Goal: Task Accomplishment & Management: Complete application form

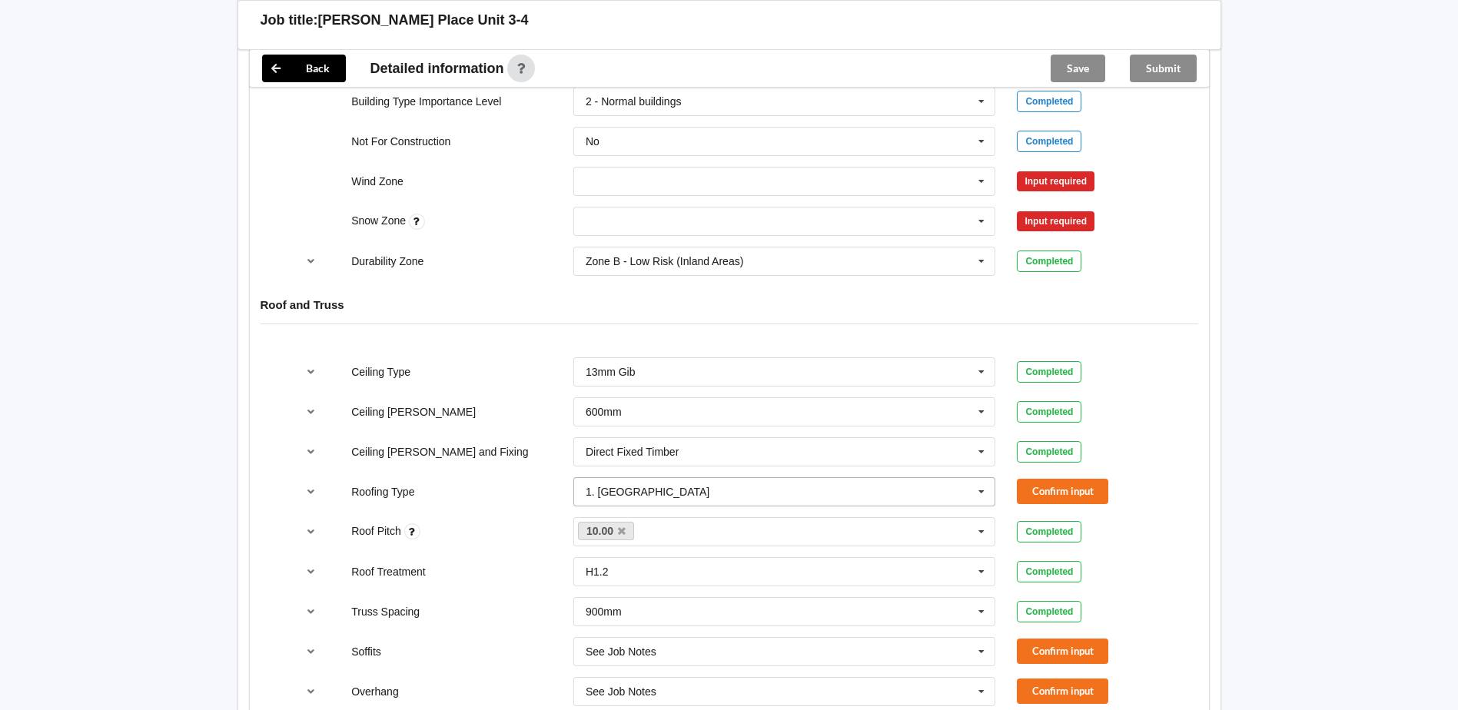
scroll to position [359, 0]
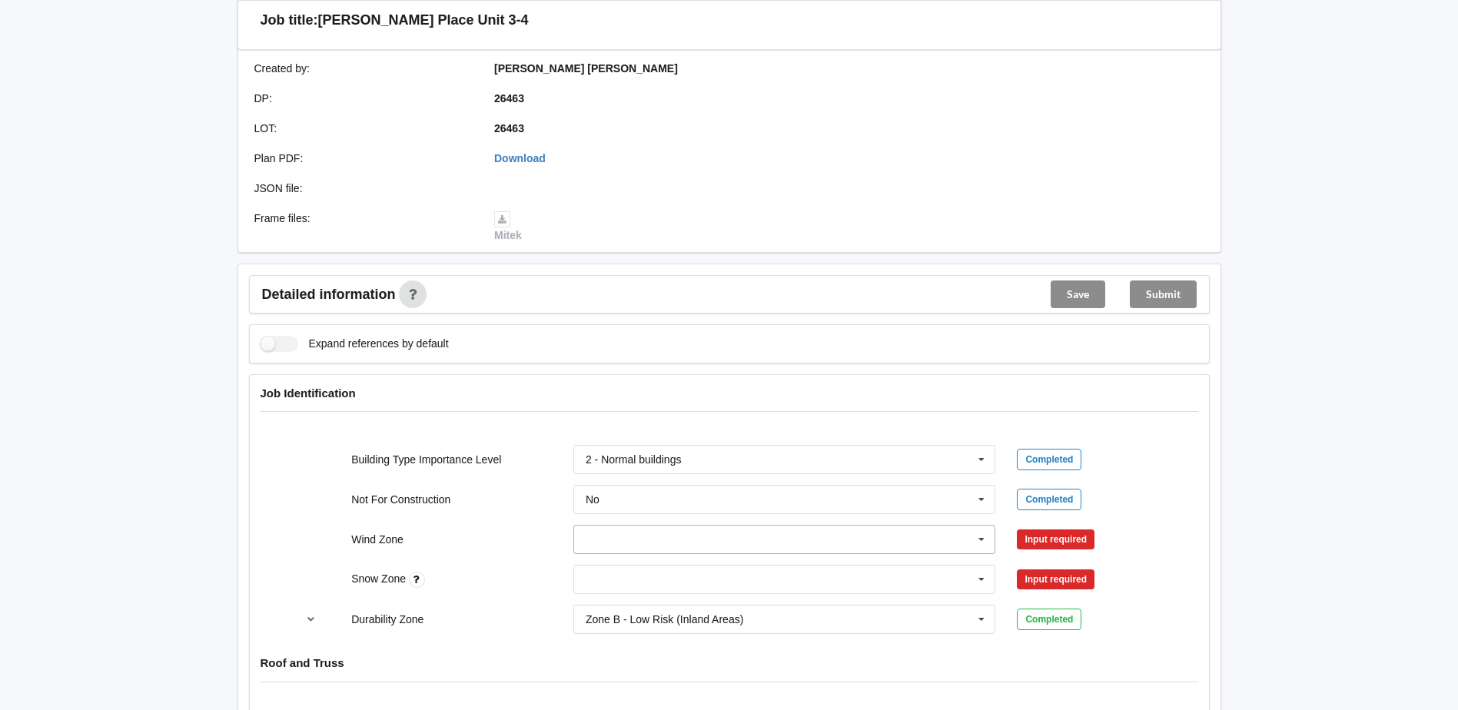
click at [698, 535] on input "text" at bounding box center [785, 540] width 421 height 28
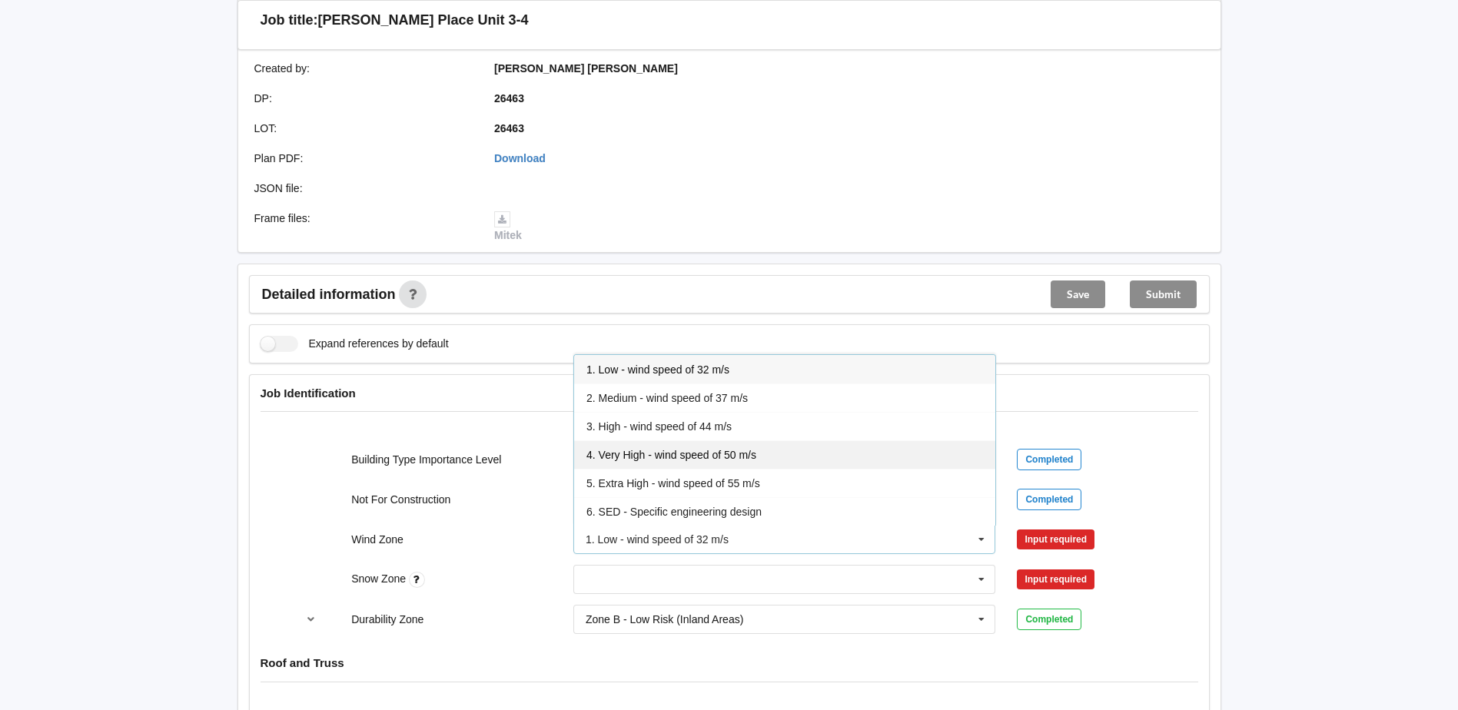
click at [728, 457] on span "4. Very High - wind speed of 50 m/s" at bounding box center [672, 455] width 170 height 12
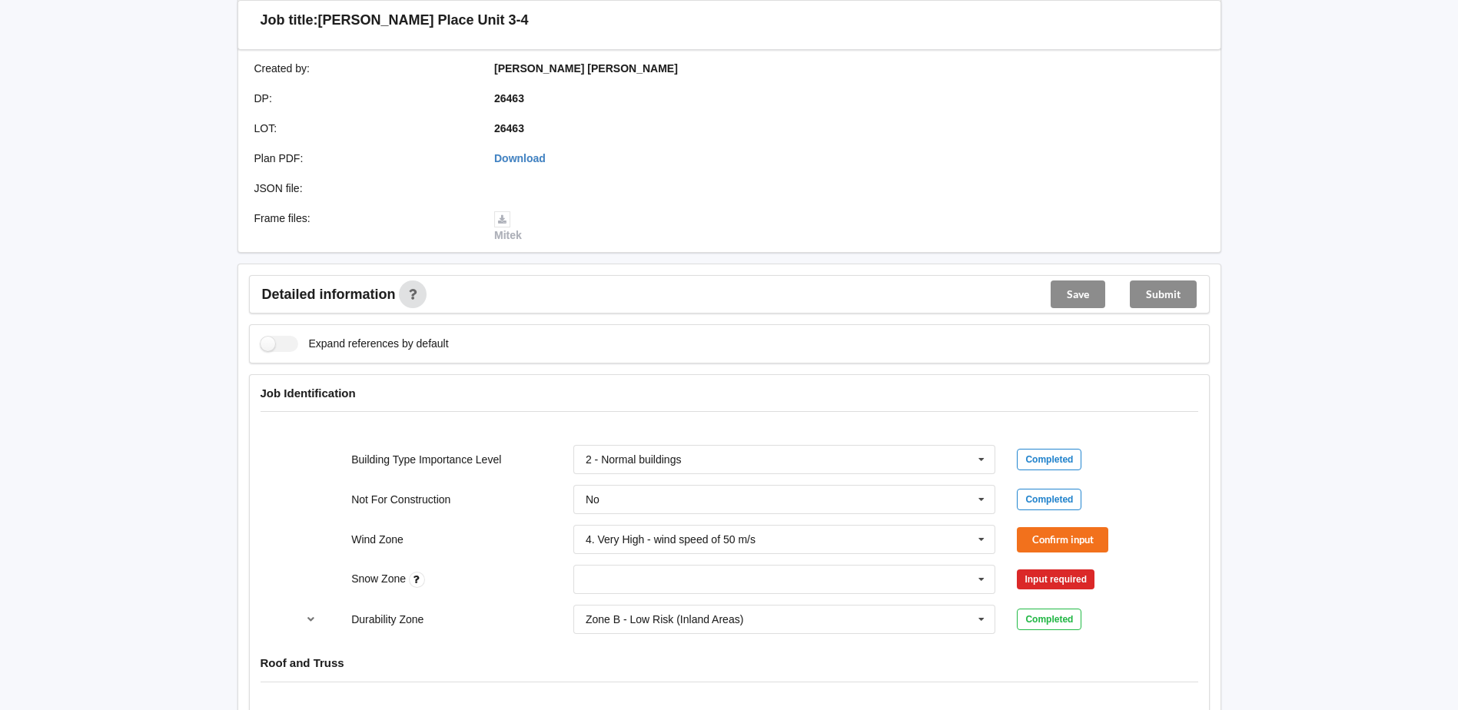
scroll to position [717, 0]
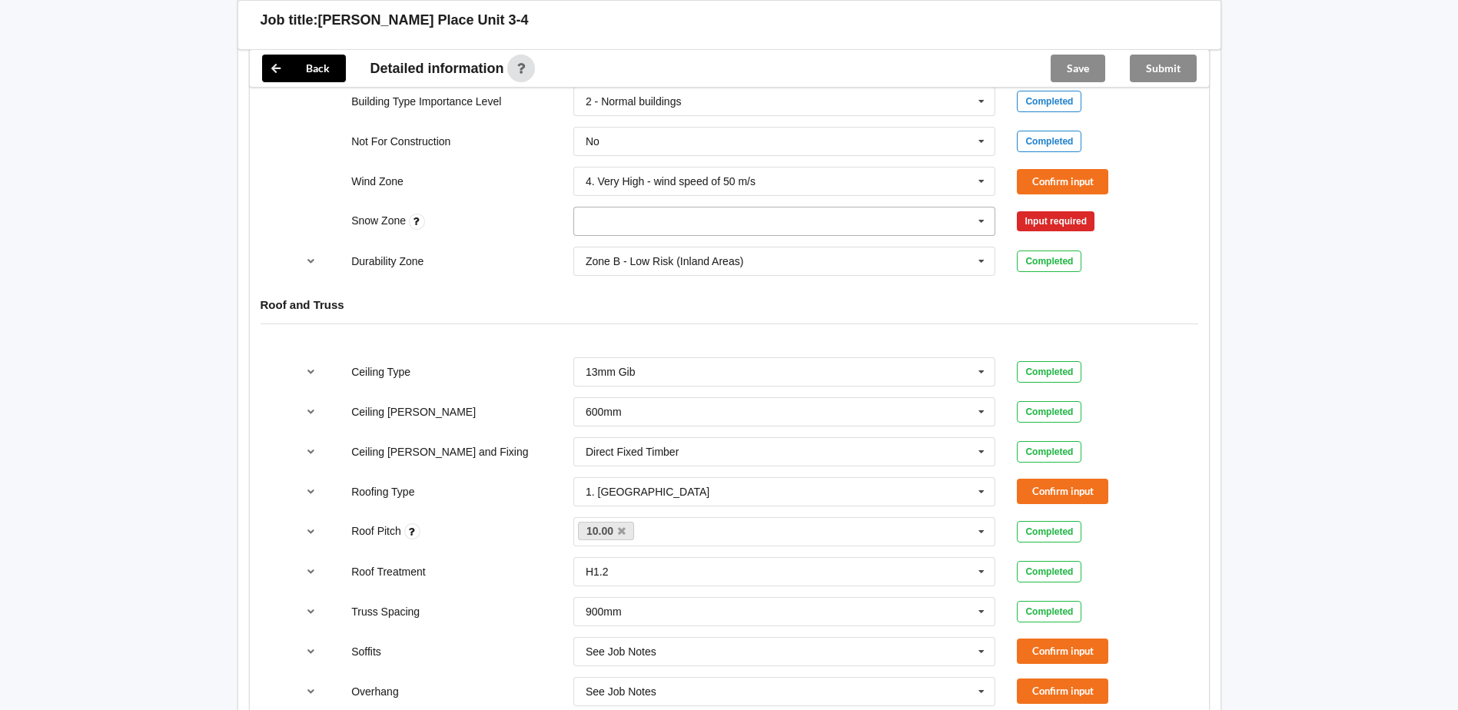
click at [796, 221] on input "text" at bounding box center [785, 222] width 421 height 28
click at [711, 253] on div "N0" at bounding box center [784, 249] width 421 height 28
click at [1078, 188] on button "Confirm input" at bounding box center [1062, 181] width 91 height 25
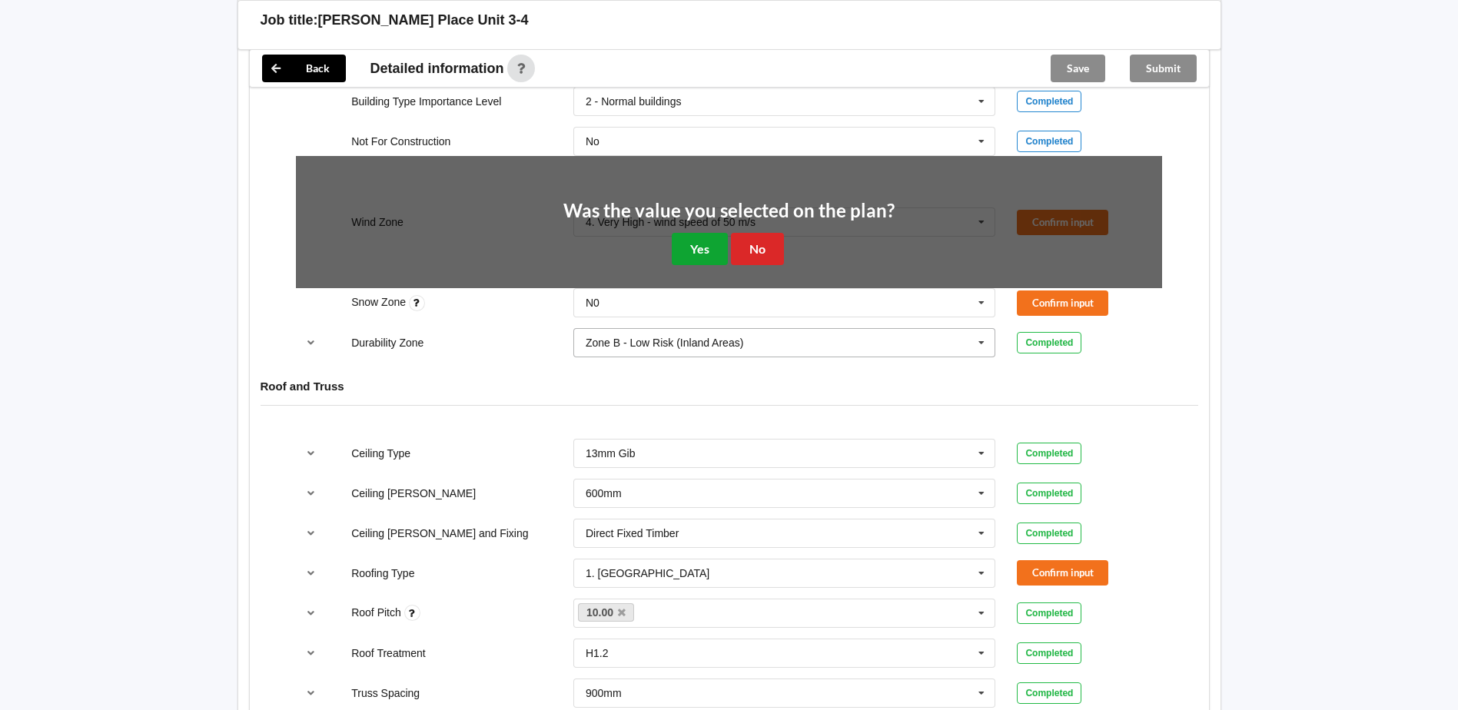
drag, startPoint x: 692, startPoint y: 248, endPoint x: 985, endPoint y: 248, distance: 292.9
click at [698, 248] on button "Yes" at bounding box center [700, 249] width 56 height 32
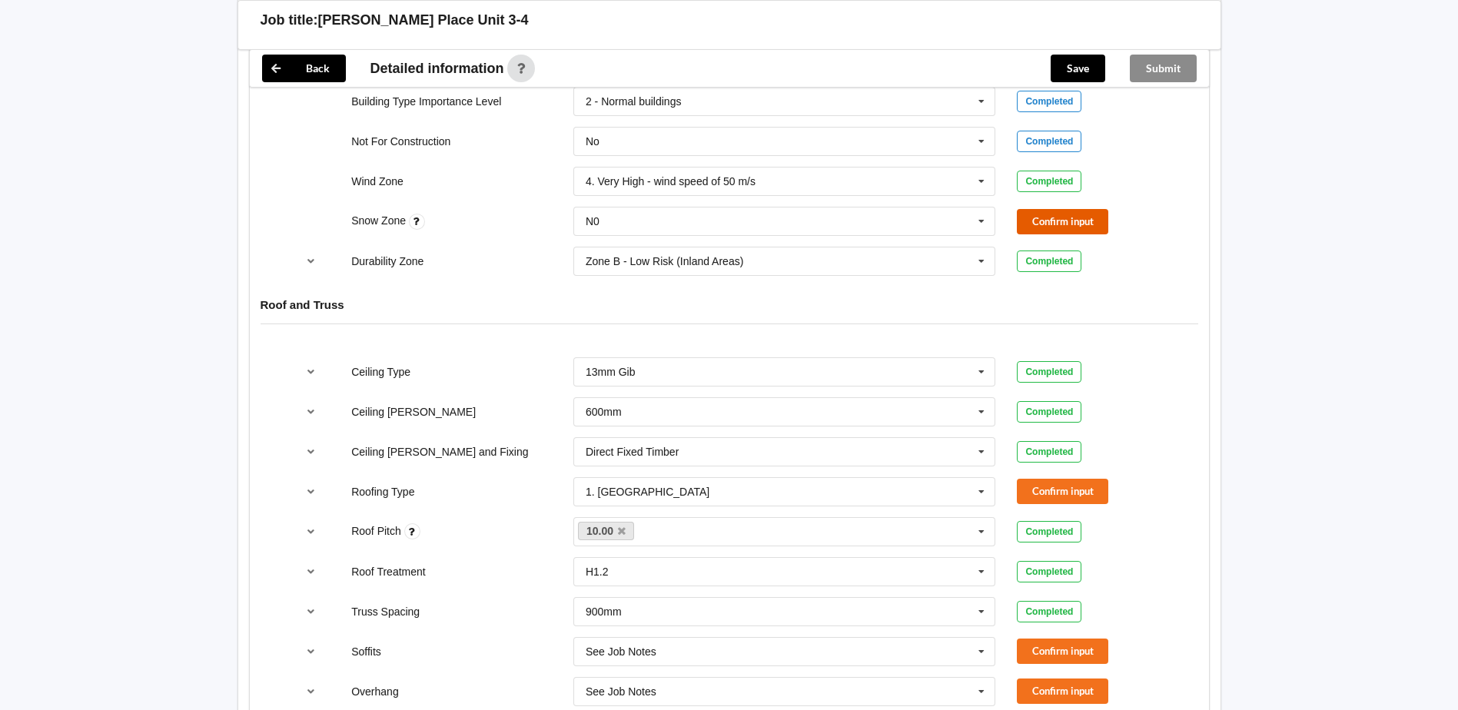
click at [1052, 223] on button "Confirm input" at bounding box center [1062, 221] width 91 height 25
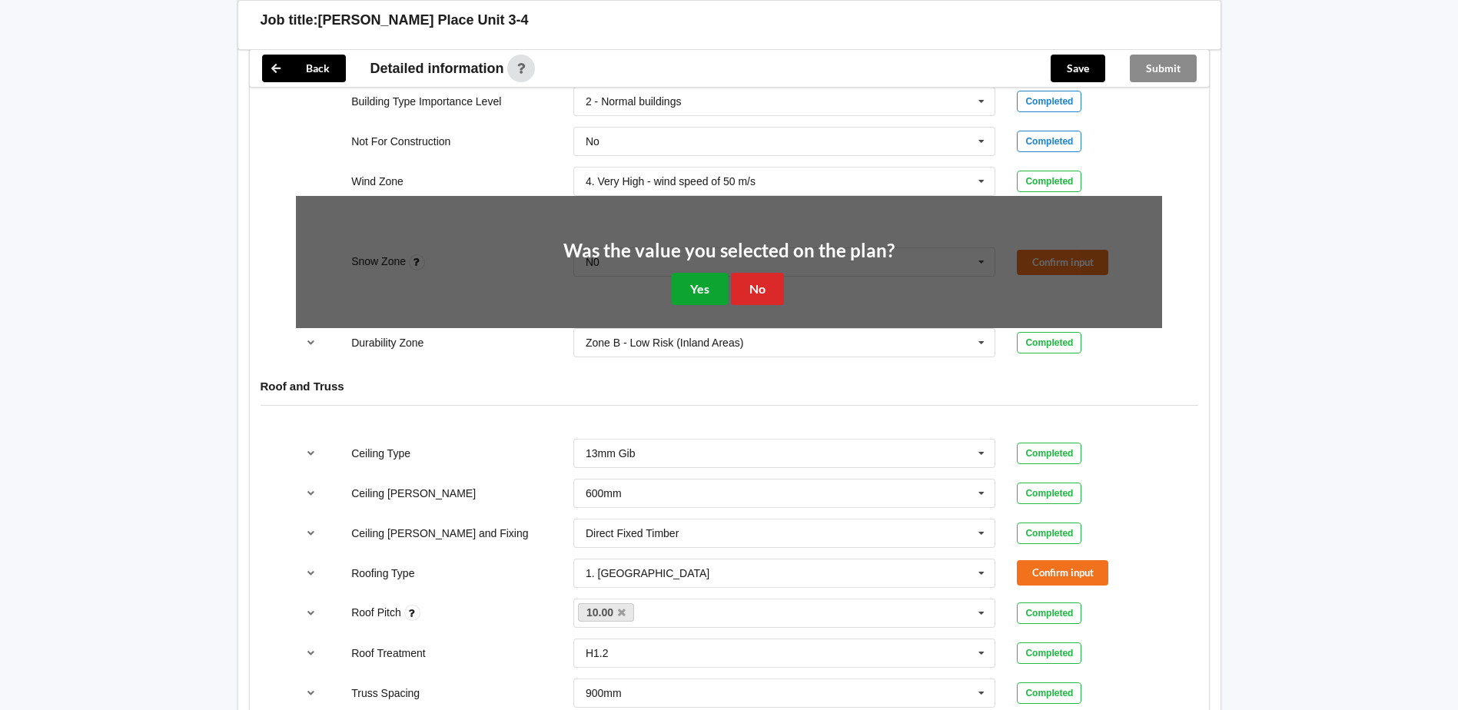
click at [690, 285] on button "Yes" at bounding box center [700, 289] width 56 height 32
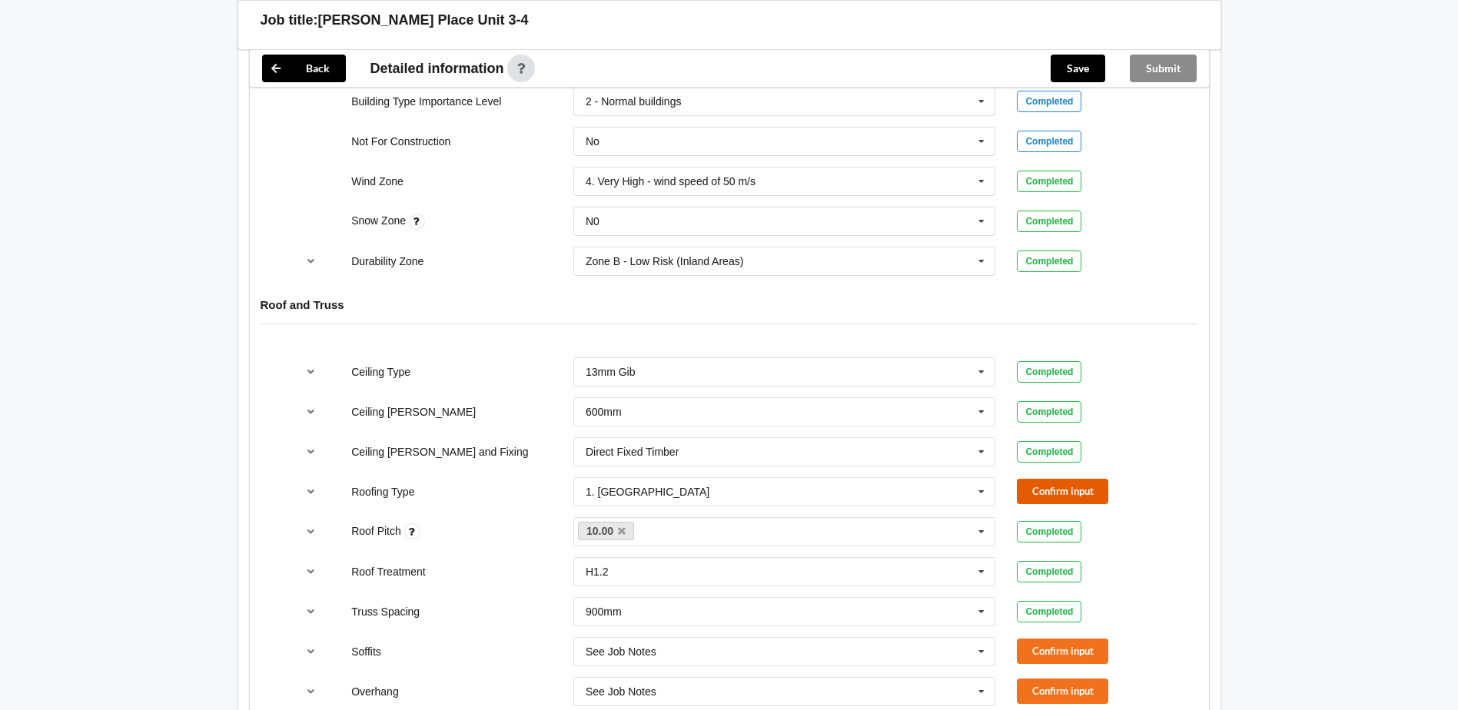
click at [1063, 492] on button "Confirm input" at bounding box center [1062, 491] width 91 height 25
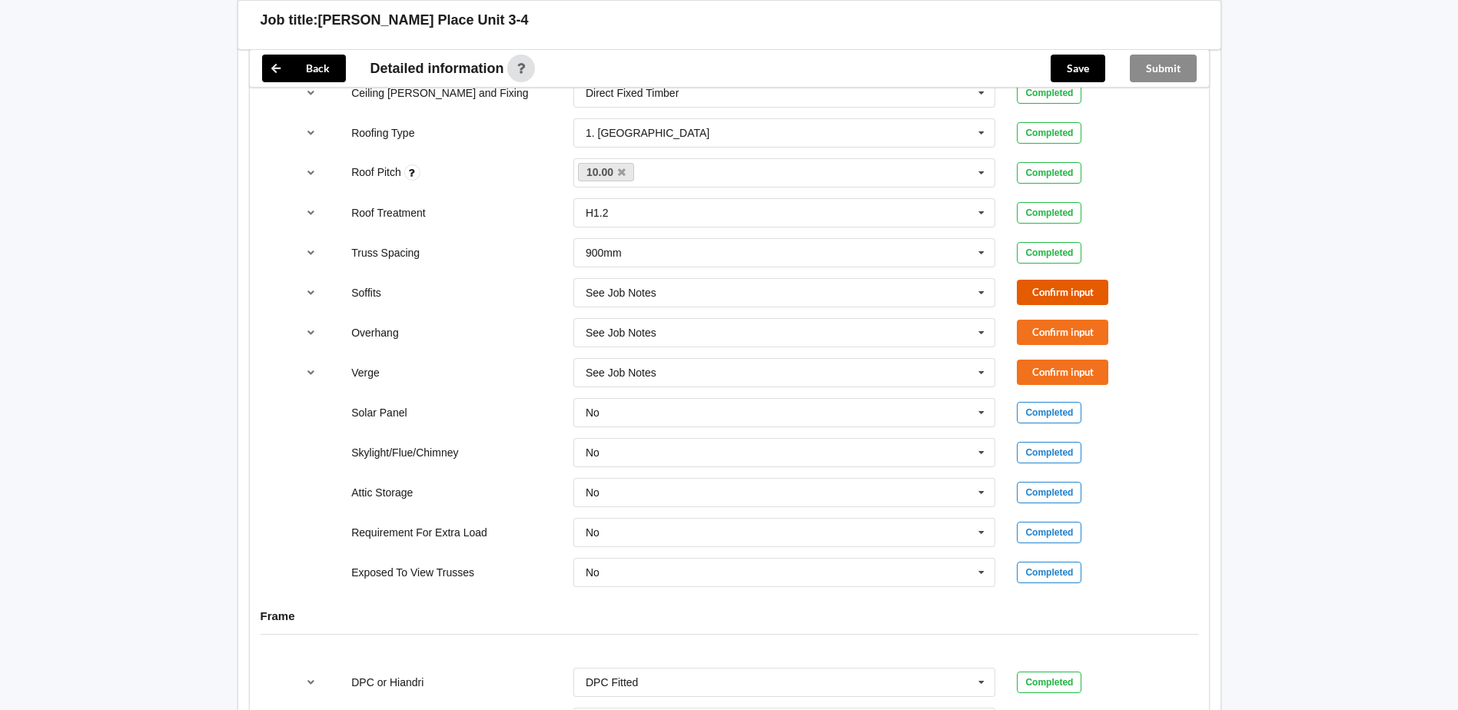
click at [1064, 290] on button "Confirm input" at bounding box center [1062, 292] width 91 height 25
click at [1054, 328] on button "Confirm input" at bounding box center [1062, 332] width 91 height 25
click at [885, 286] on input "text" at bounding box center [785, 293] width 421 height 28
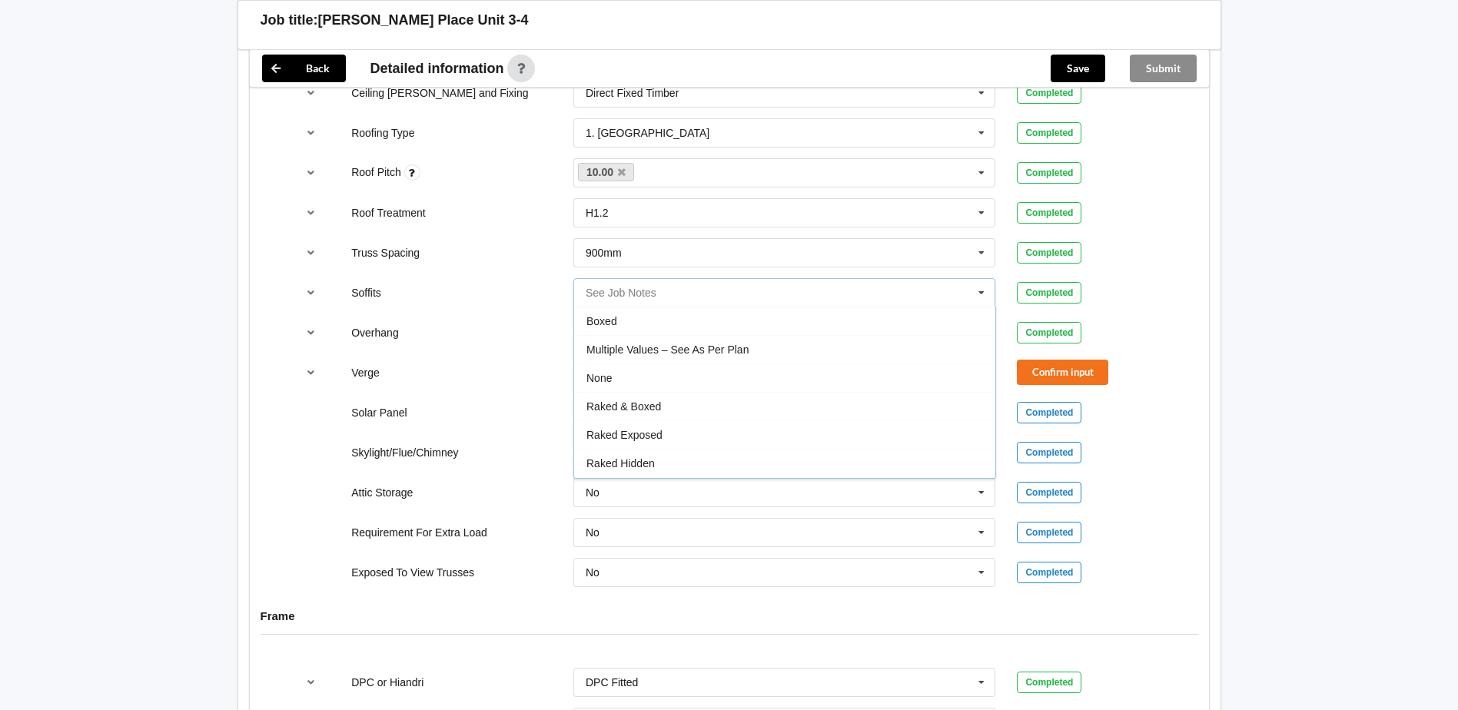
scroll to position [27, 0]
click at [833, 321] on div "Multiple Values – See As Per Plan" at bounding box center [784, 322] width 421 height 28
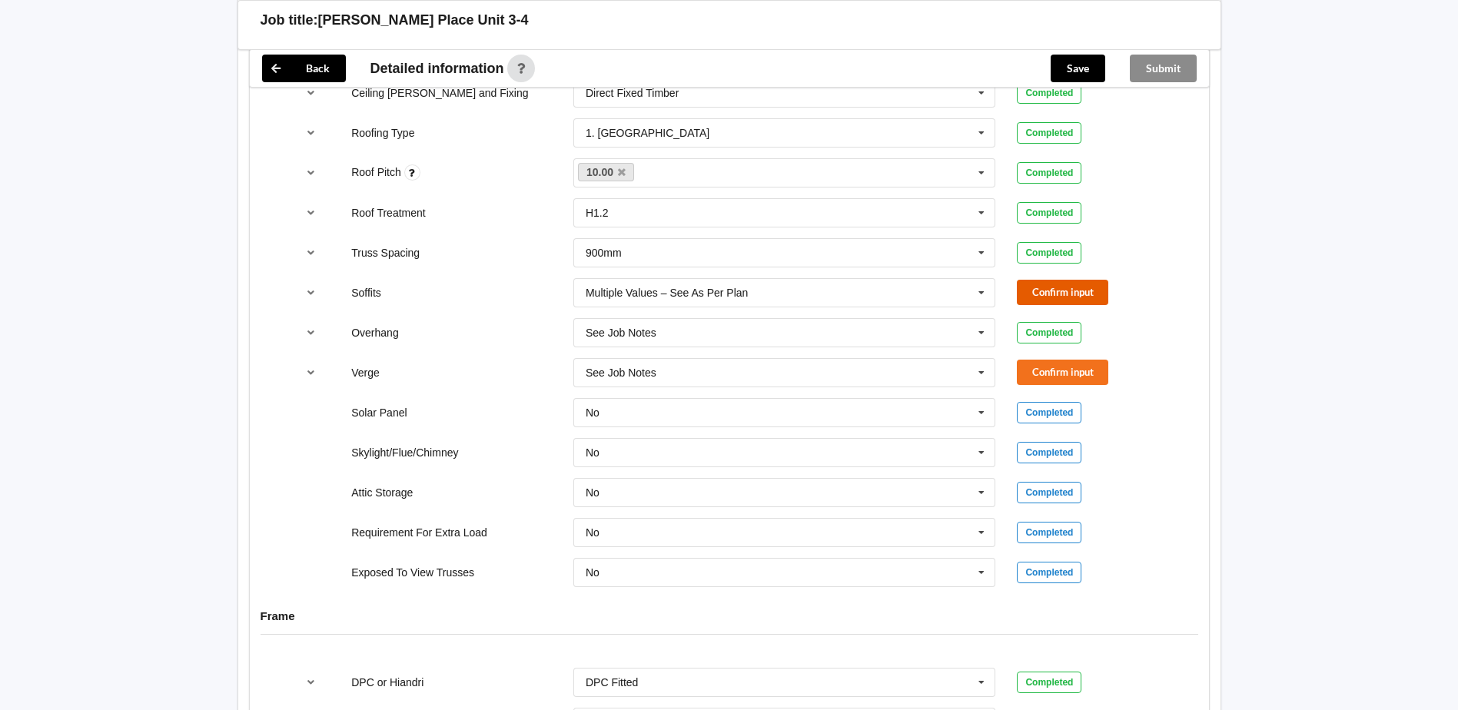
click at [1046, 300] on button "Confirm input" at bounding box center [1062, 292] width 91 height 25
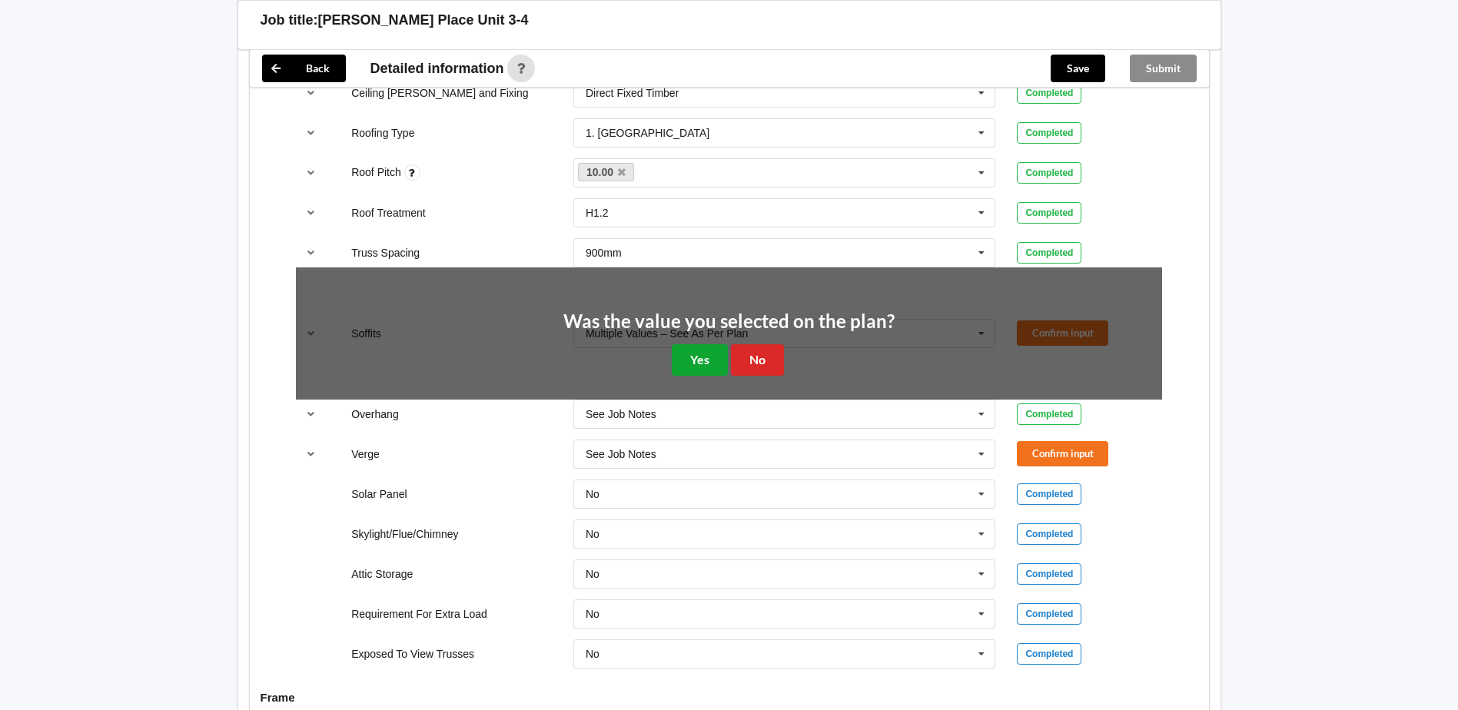
click at [712, 359] on button "Yes" at bounding box center [700, 360] width 56 height 32
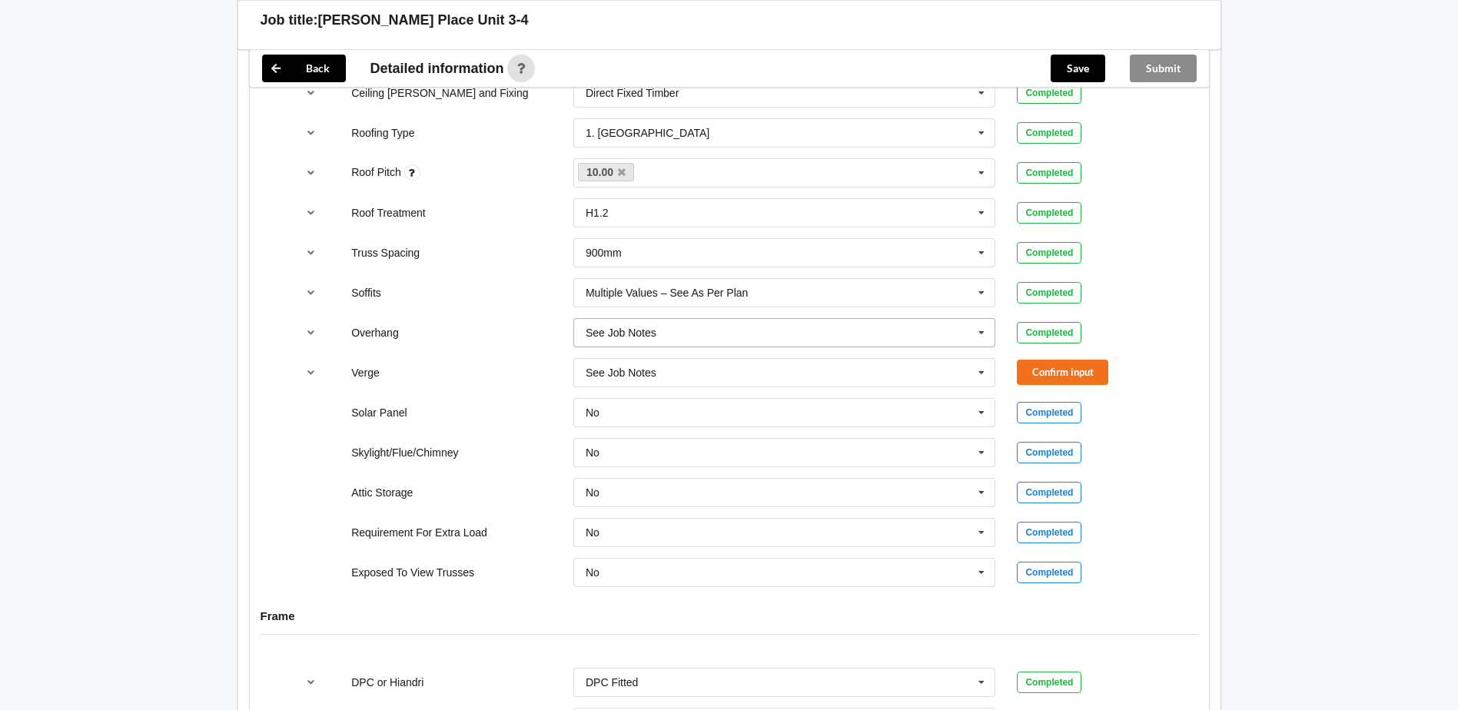
click at [780, 333] on input "text" at bounding box center [785, 333] width 421 height 28
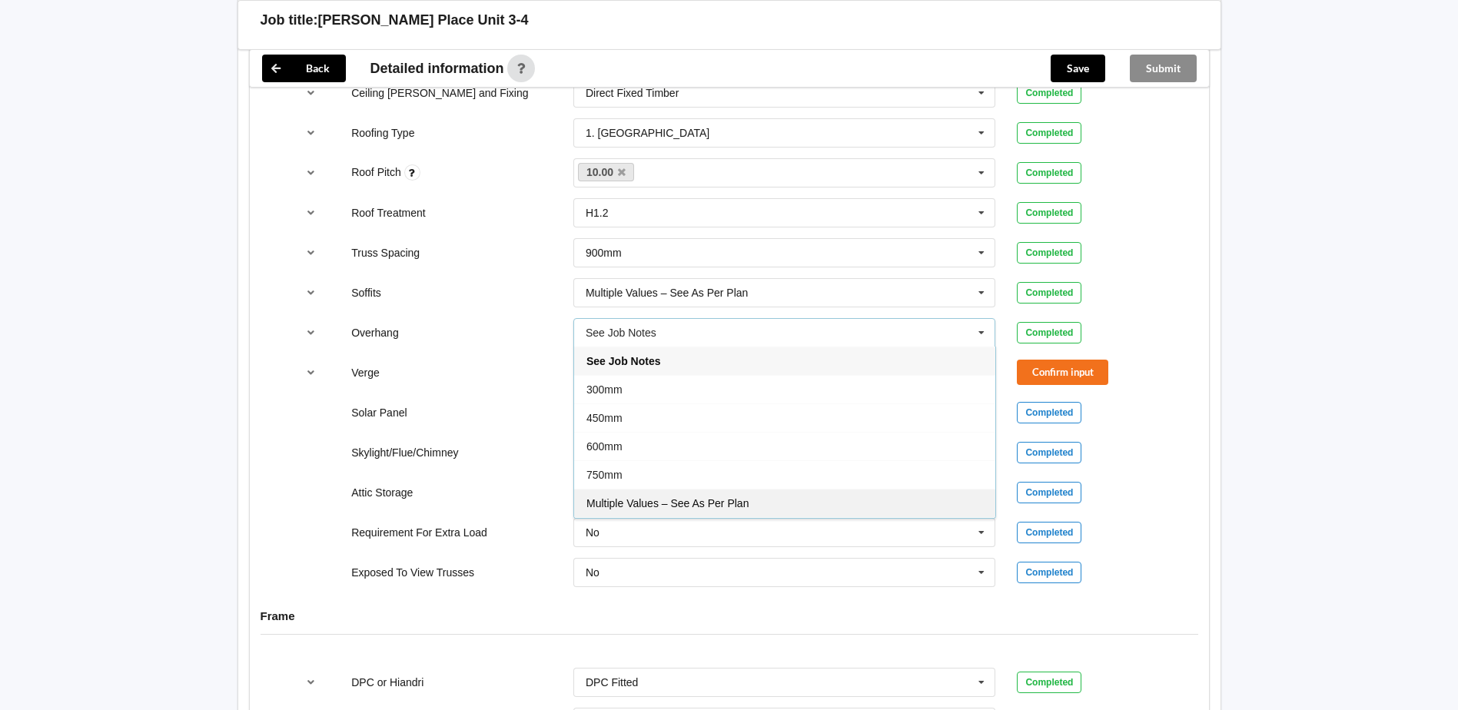
click at [746, 508] on span "Multiple Values – See As Per Plan" at bounding box center [668, 503] width 162 height 12
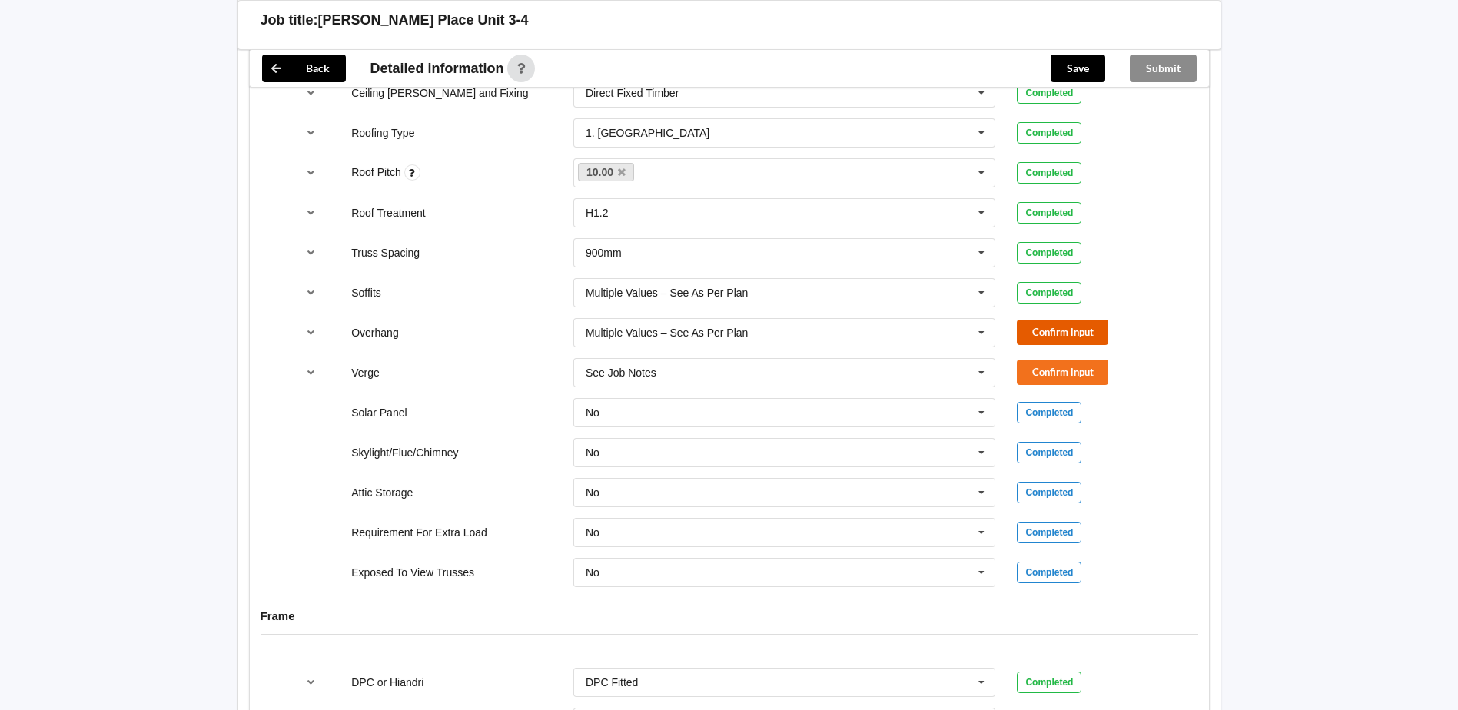
click at [1061, 330] on button "Confirm input" at bounding box center [1062, 332] width 91 height 25
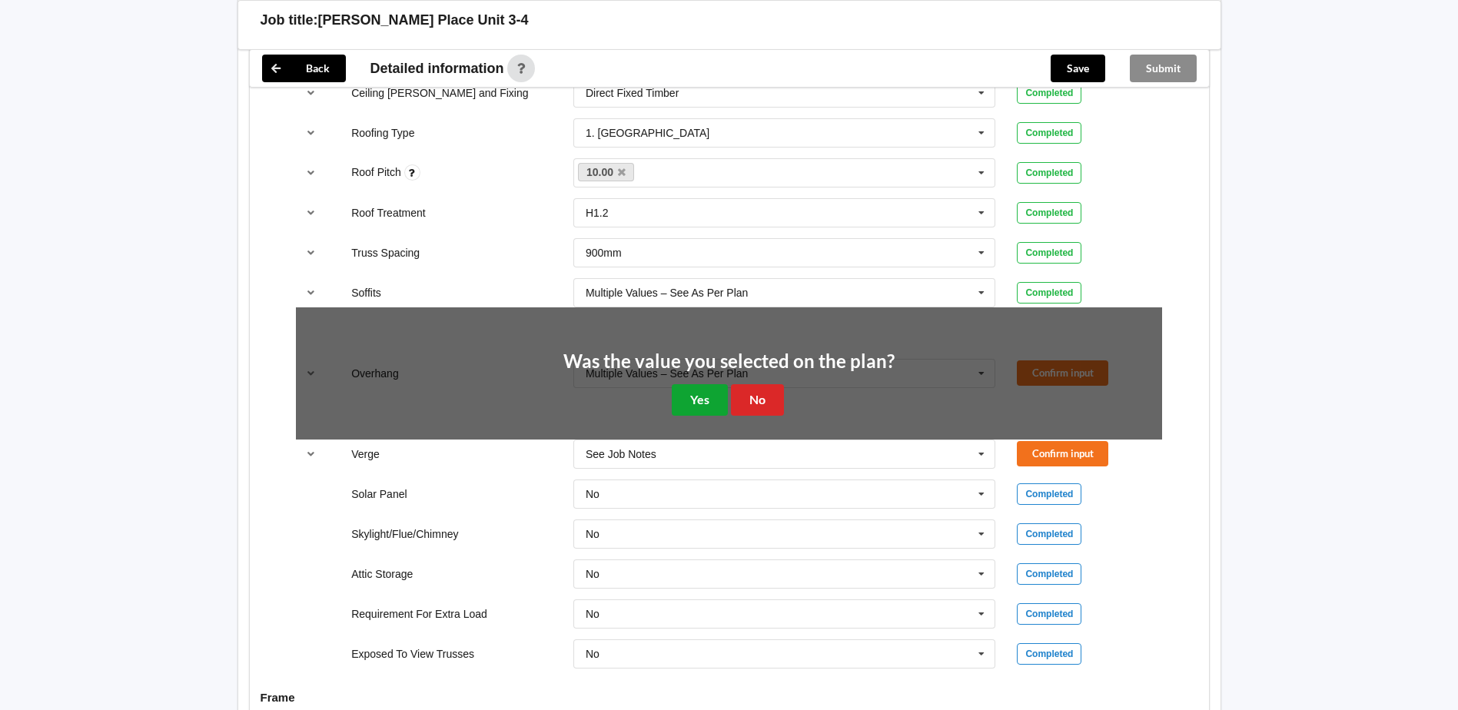
click at [698, 399] on button "Yes" at bounding box center [700, 400] width 56 height 32
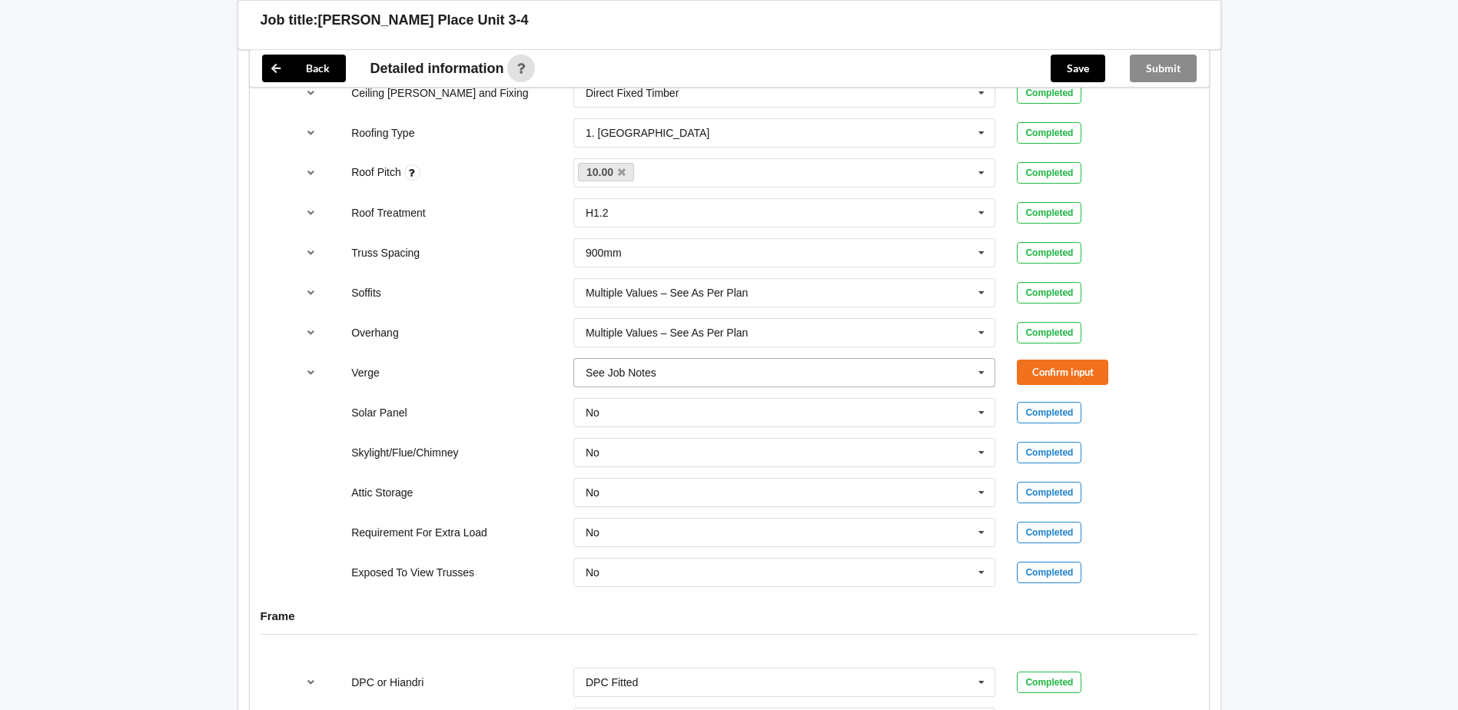
click at [803, 362] on input "text" at bounding box center [785, 373] width 421 height 28
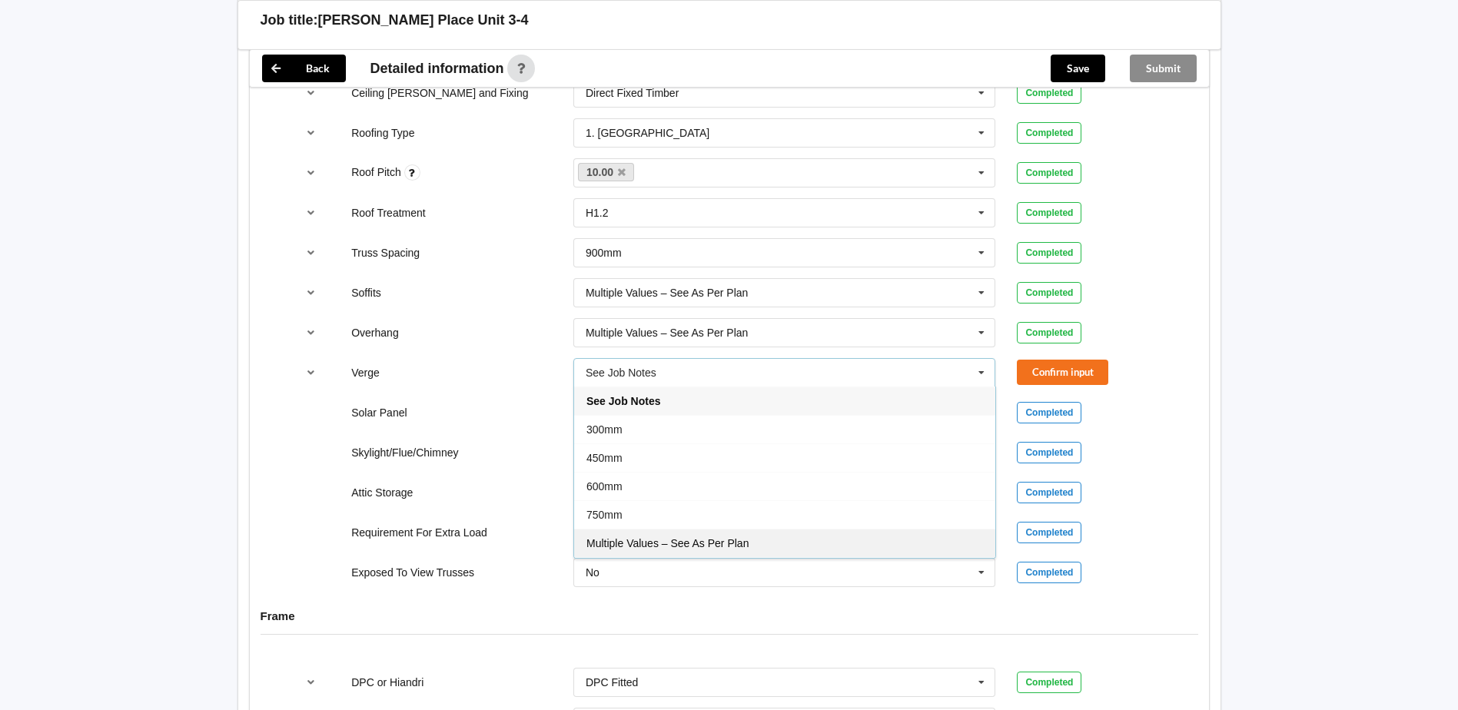
click at [737, 536] on div "Multiple Values – See As Per Plan" at bounding box center [784, 543] width 421 height 28
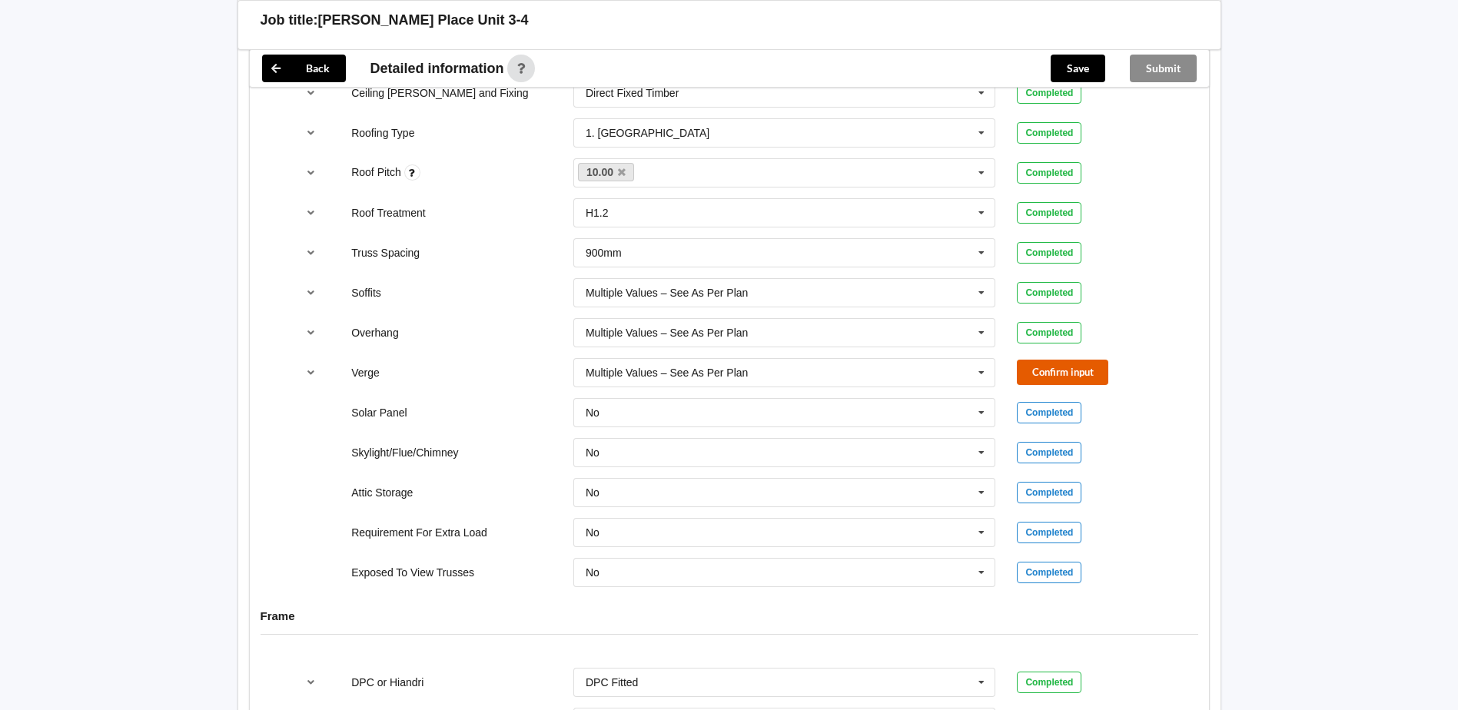
click at [1051, 364] on button "Confirm input" at bounding box center [1062, 372] width 91 height 25
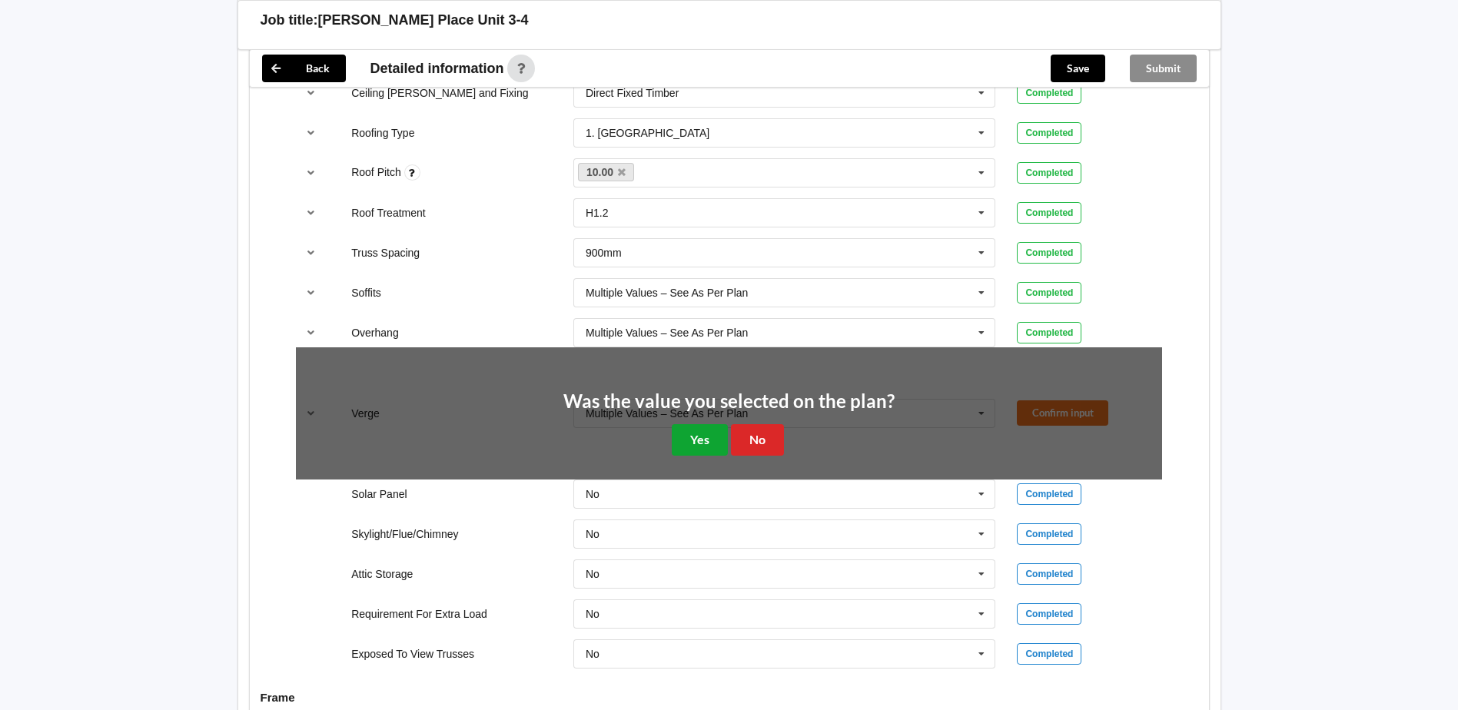
click at [699, 441] on button "Yes" at bounding box center [700, 440] width 56 height 32
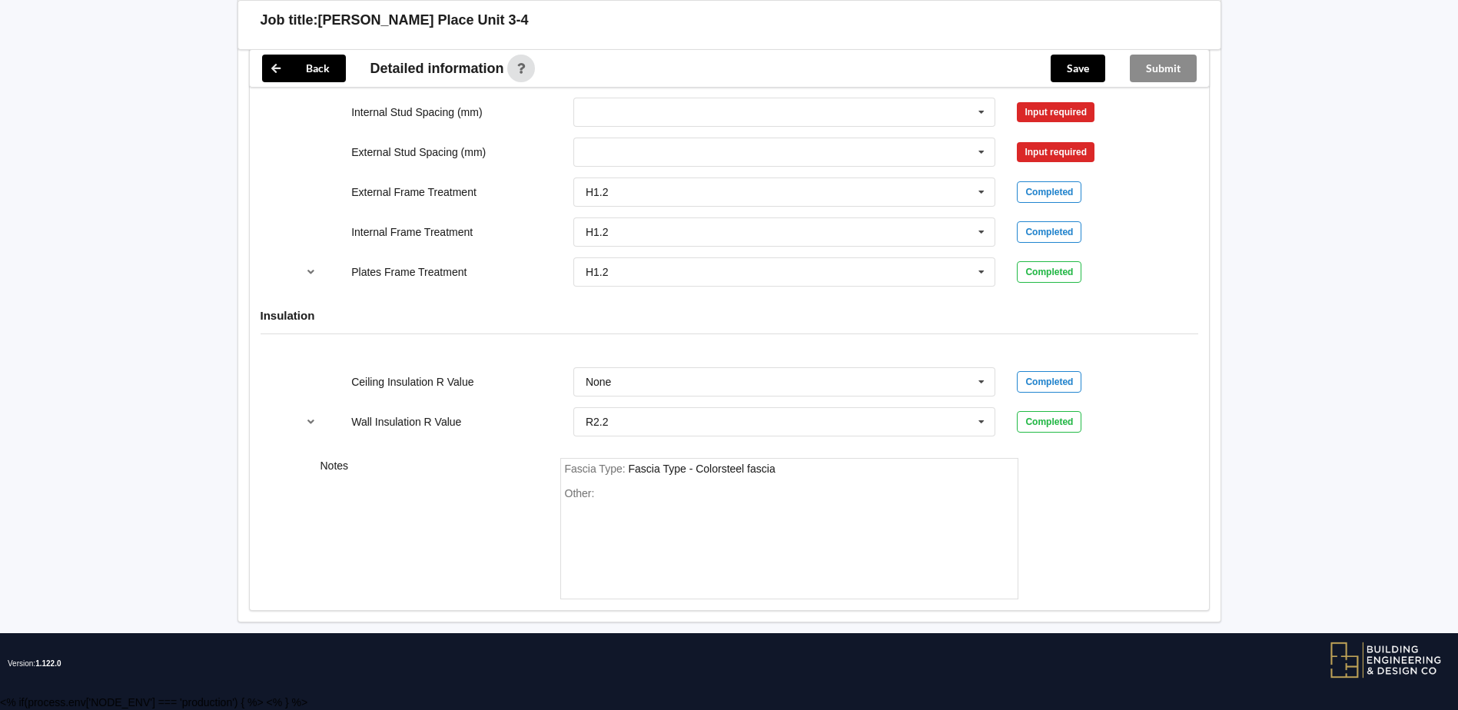
scroll to position [1368, 0]
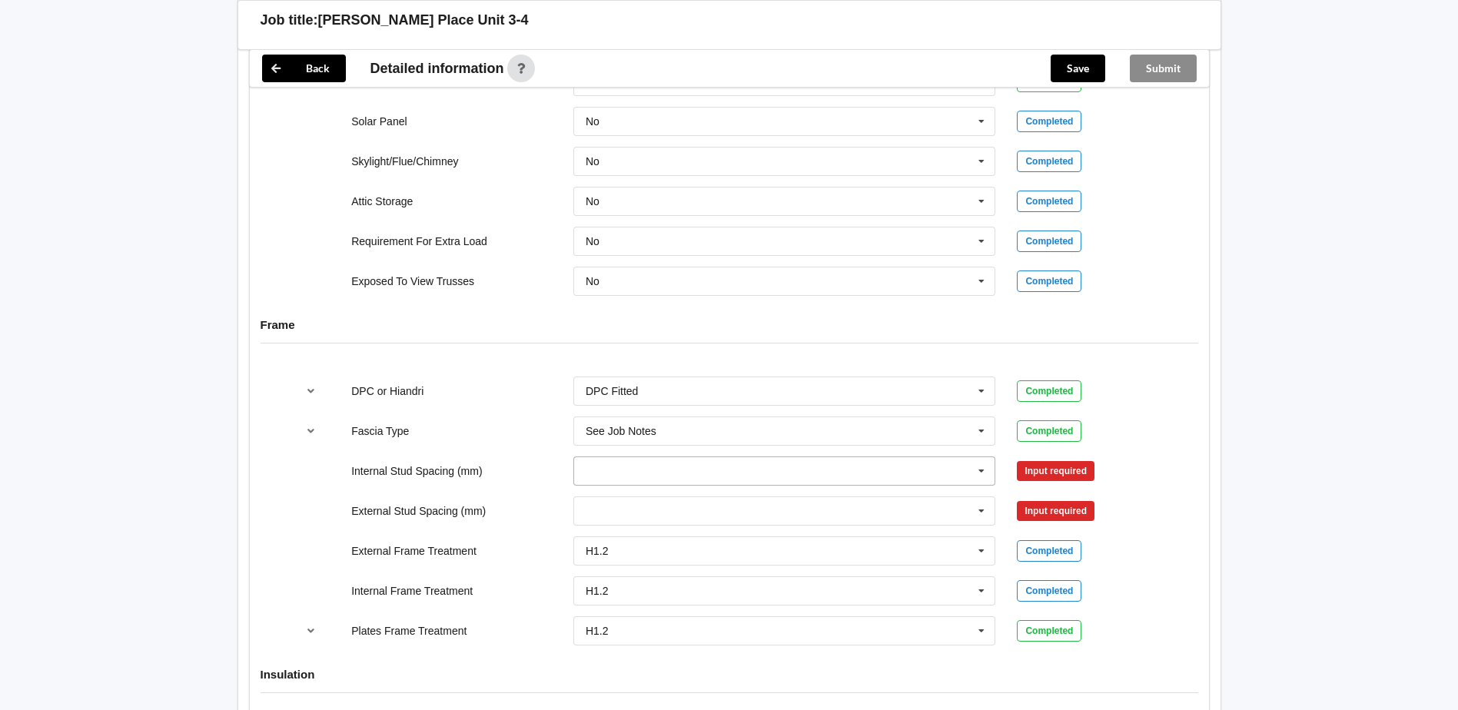
click at [749, 472] on input "text" at bounding box center [785, 471] width 421 height 28
click at [978, 484] on icon at bounding box center [981, 471] width 23 height 28
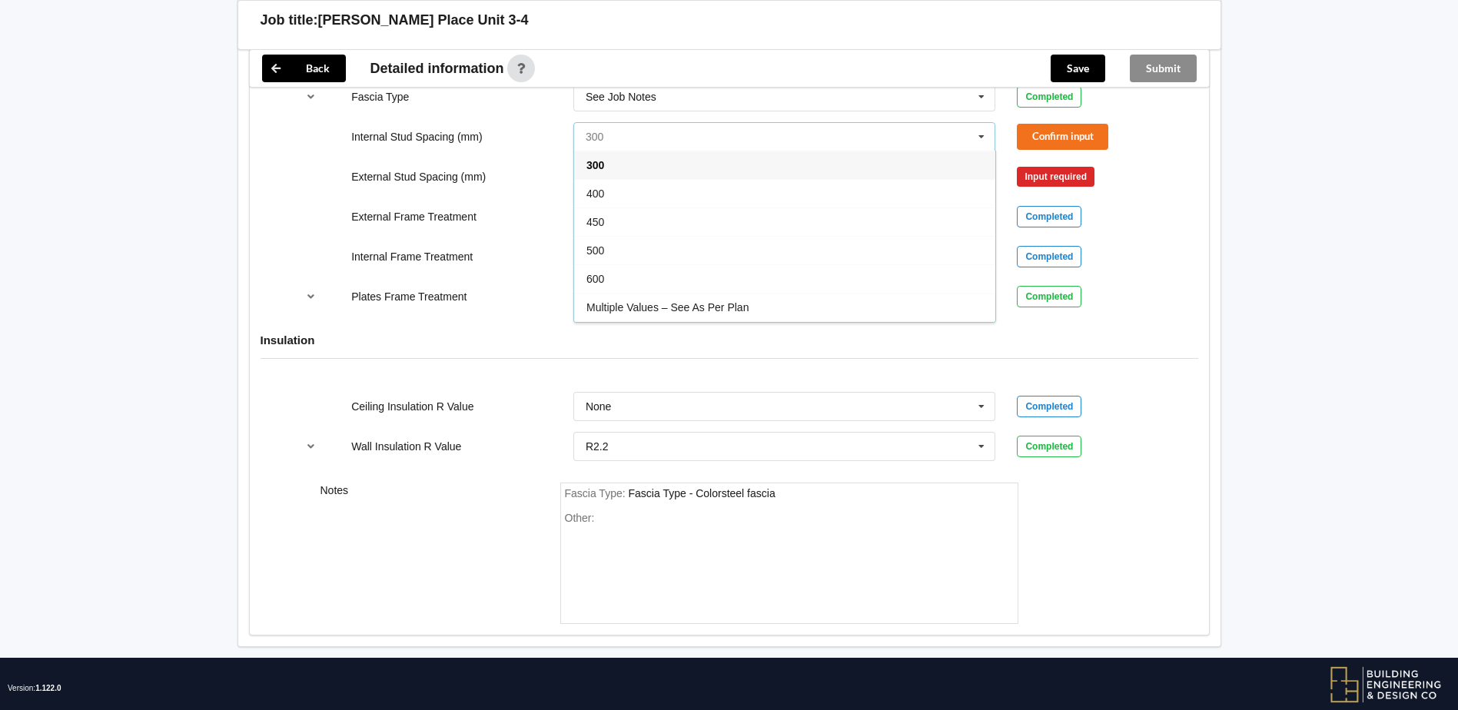
scroll to position [1727, 0]
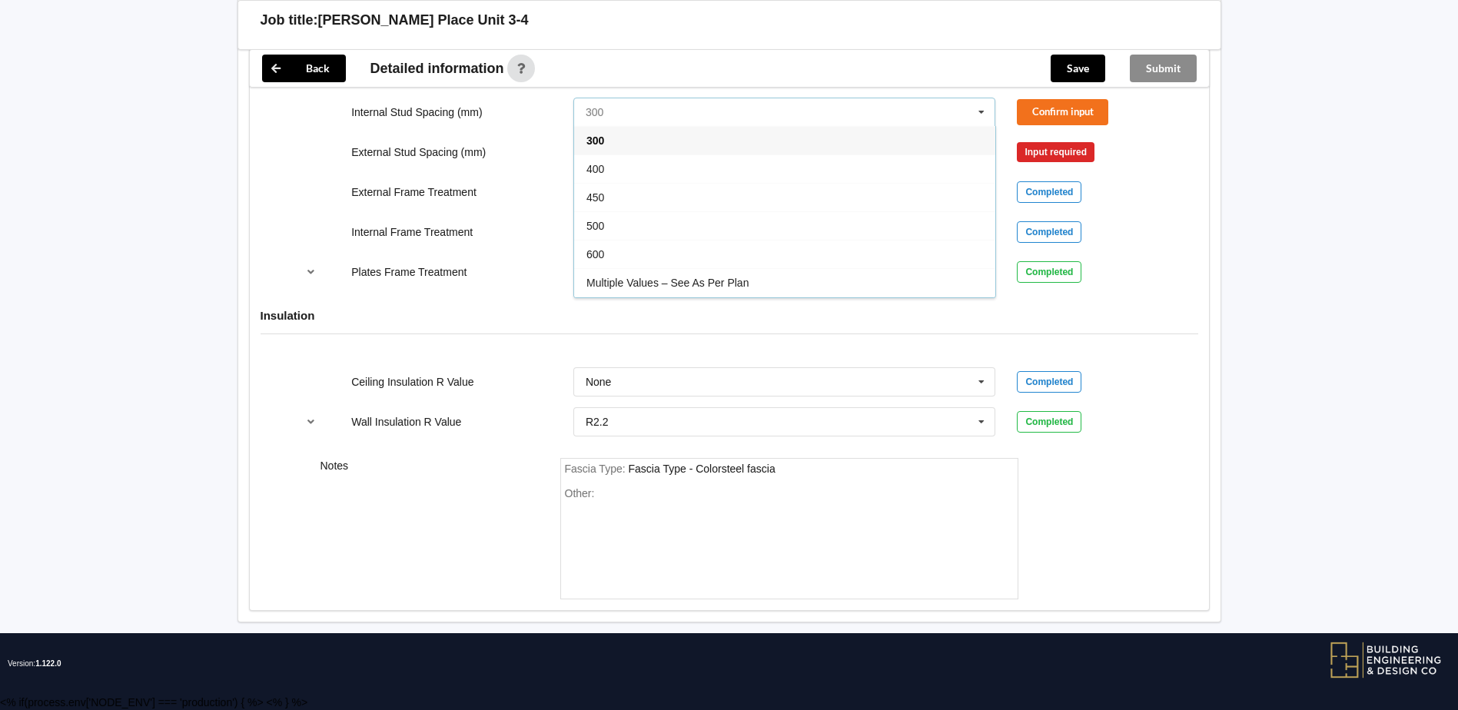
click at [949, 118] on input "text" at bounding box center [785, 112] width 421 height 28
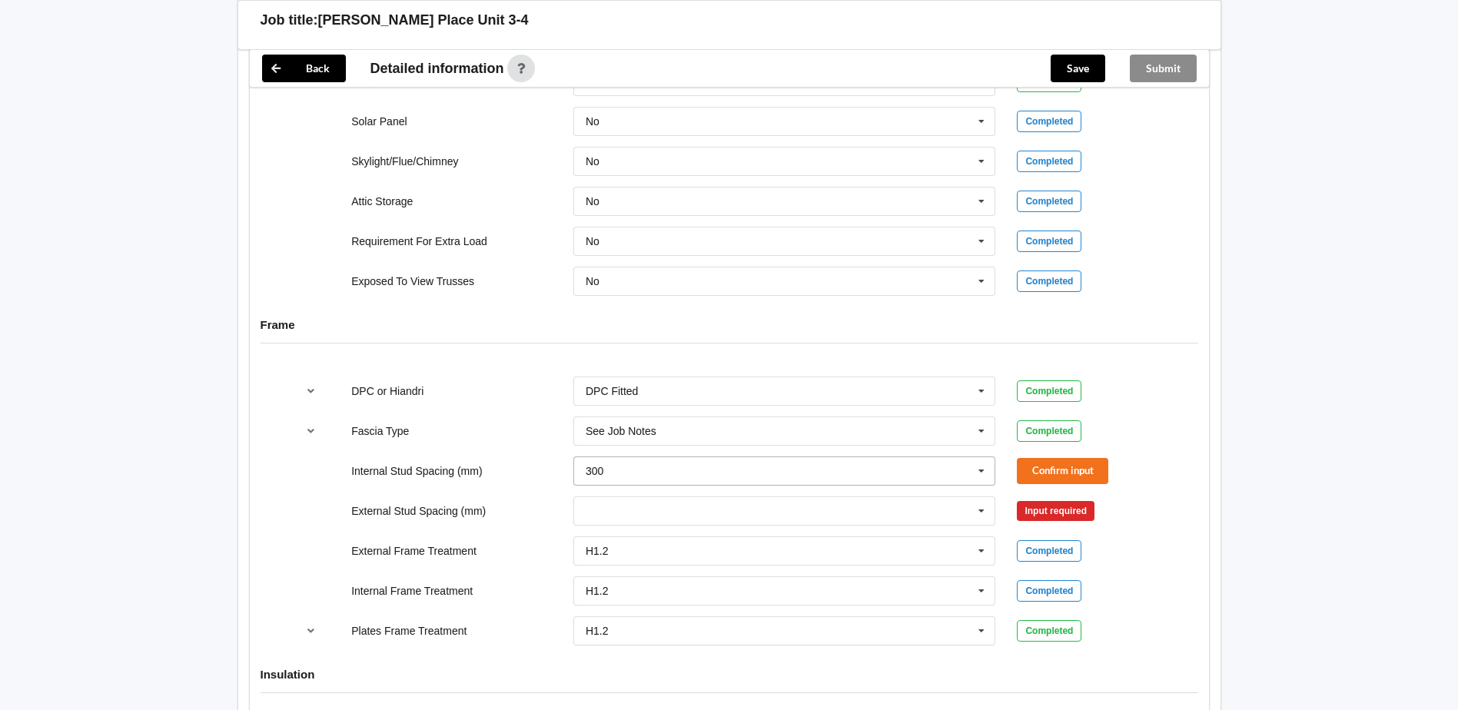
click at [985, 467] on icon at bounding box center [981, 471] width 23 height 28
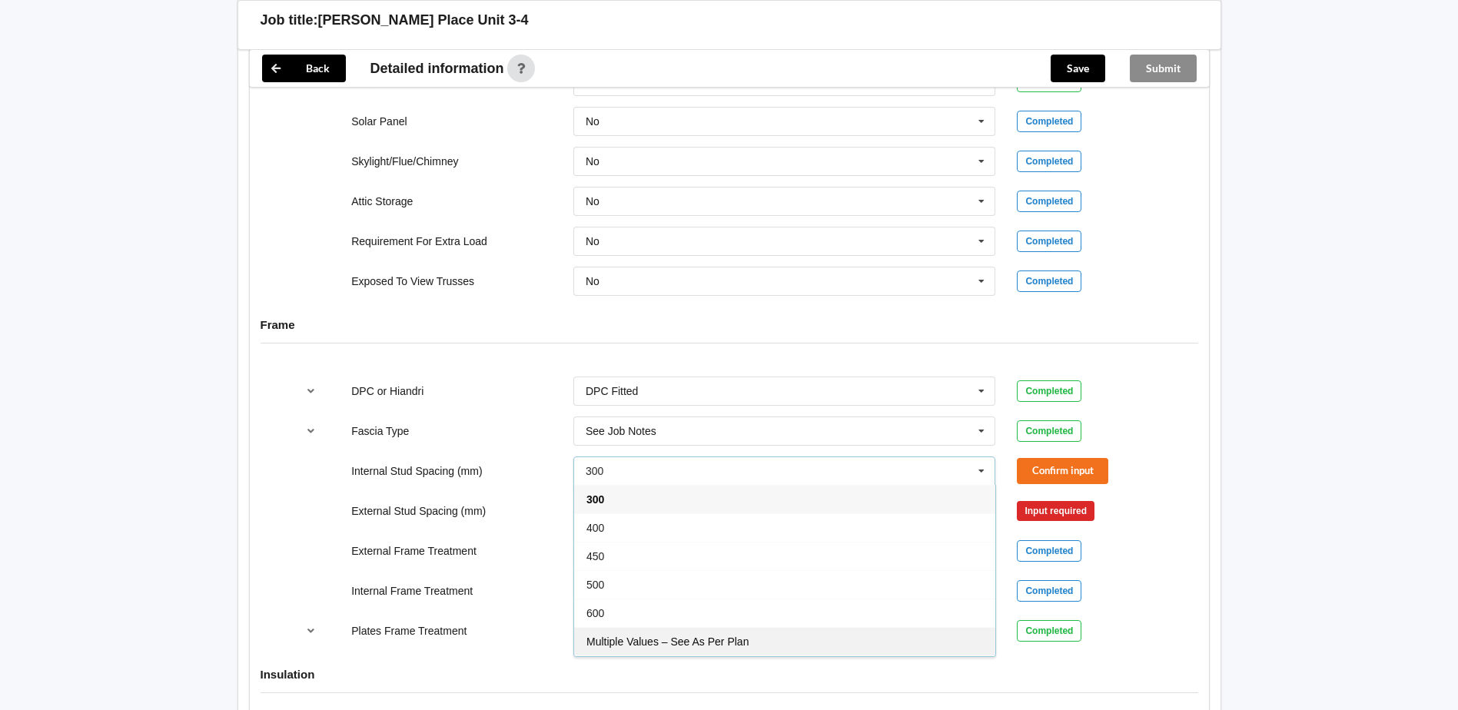
click at [717, 640] on span "Multiple Values – See As Per Plan" at bounding box center [668, 642] width 162 height 12
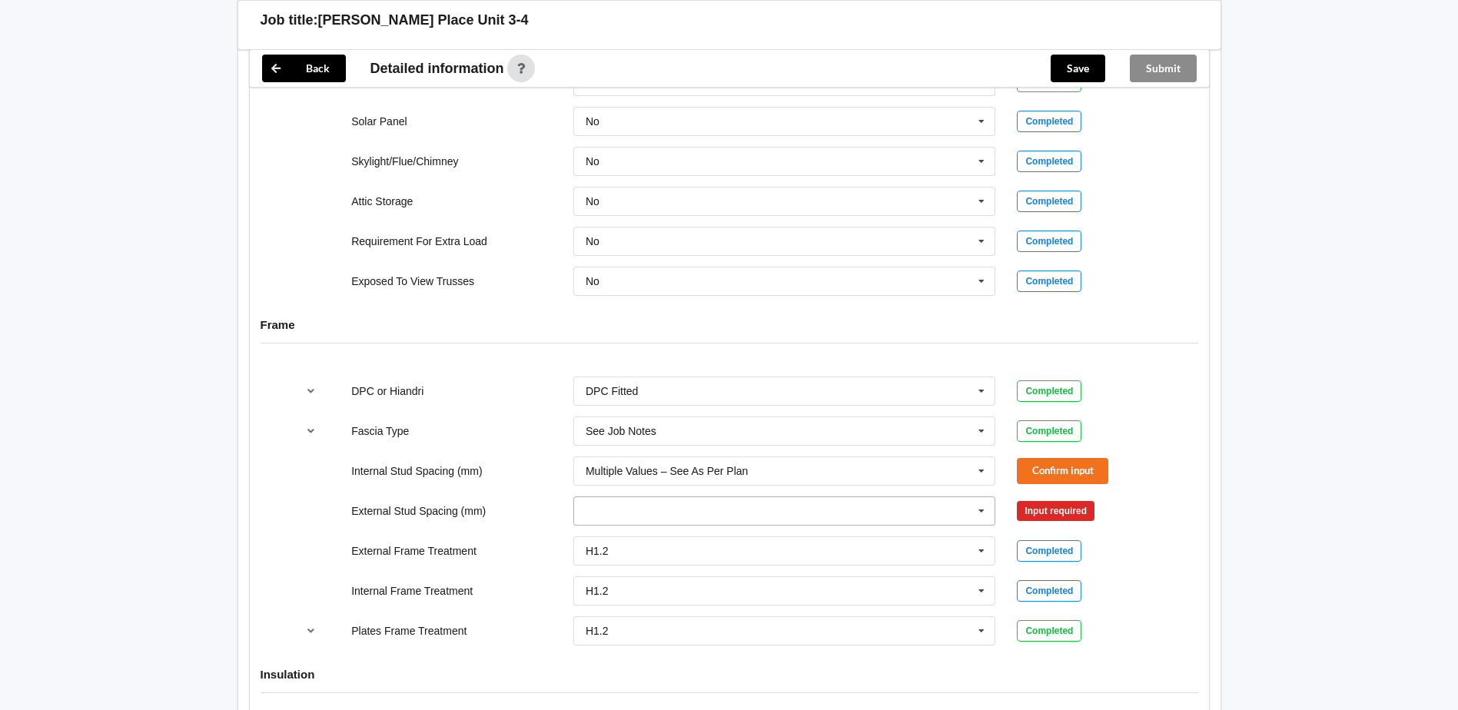
click at [771, 502] on input "text" at bounding box center [785, 511] width 421 height 28
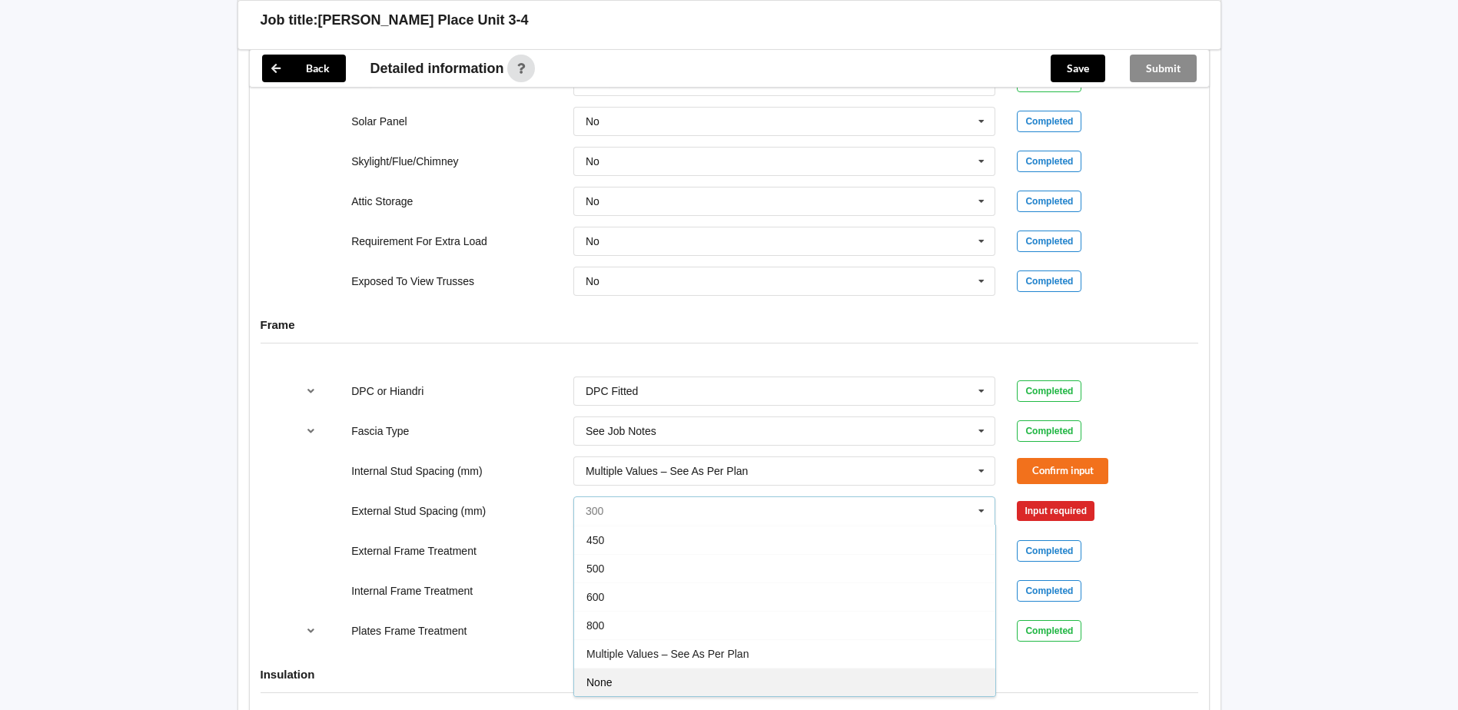
scroll to position [85, 0]
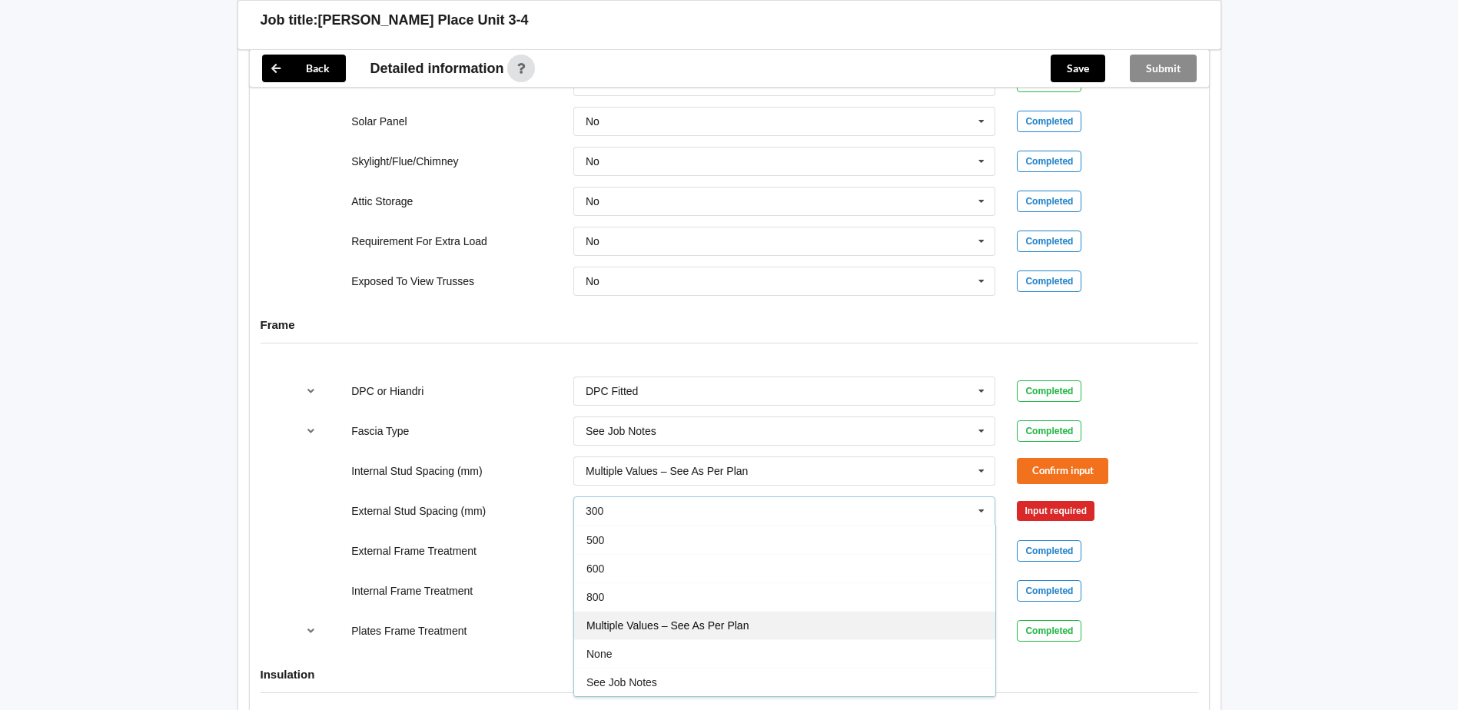
click at [720, 628] on span "Multiple Values – See As Per Plan" at bounding box center [668, 626] width 162 height 12
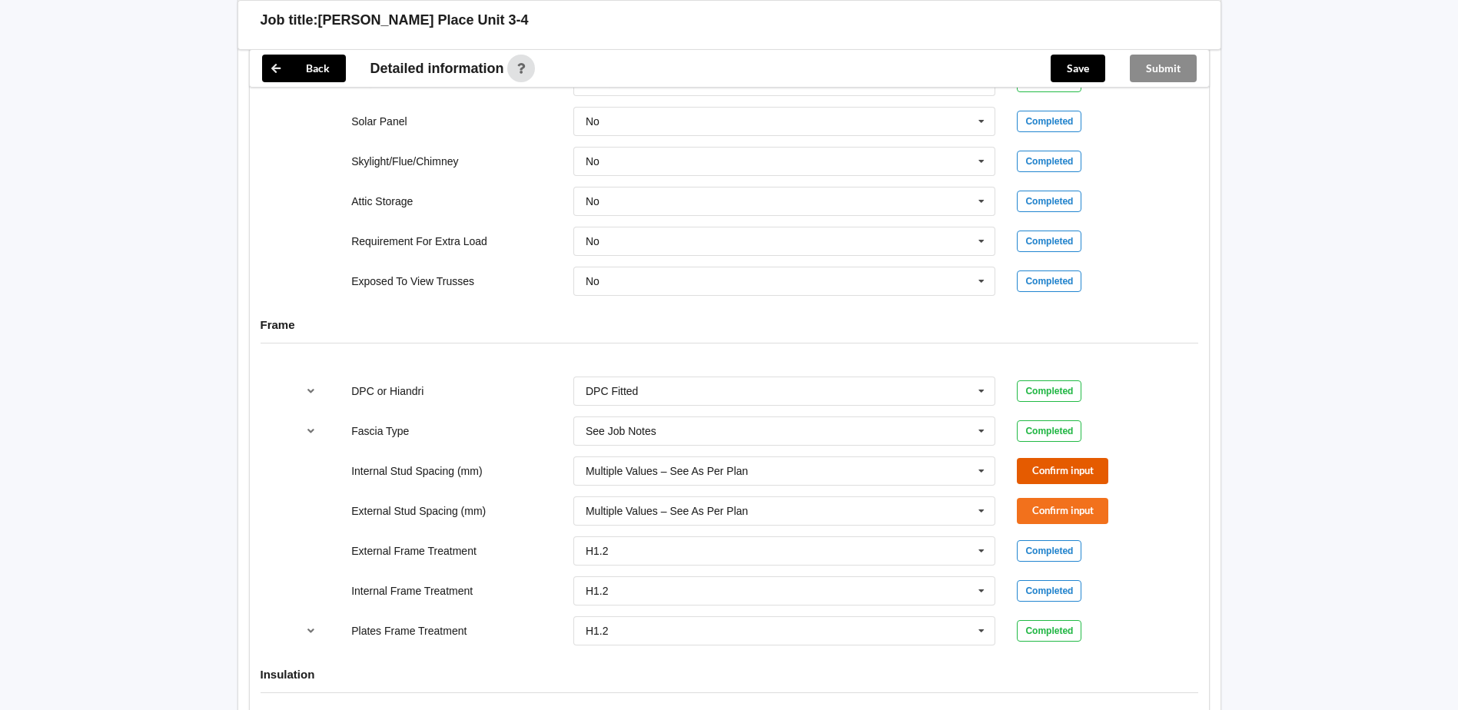
click at [1095, 471] on button "Confirm input" at bounding box center [1062, 470] width 91 height 25
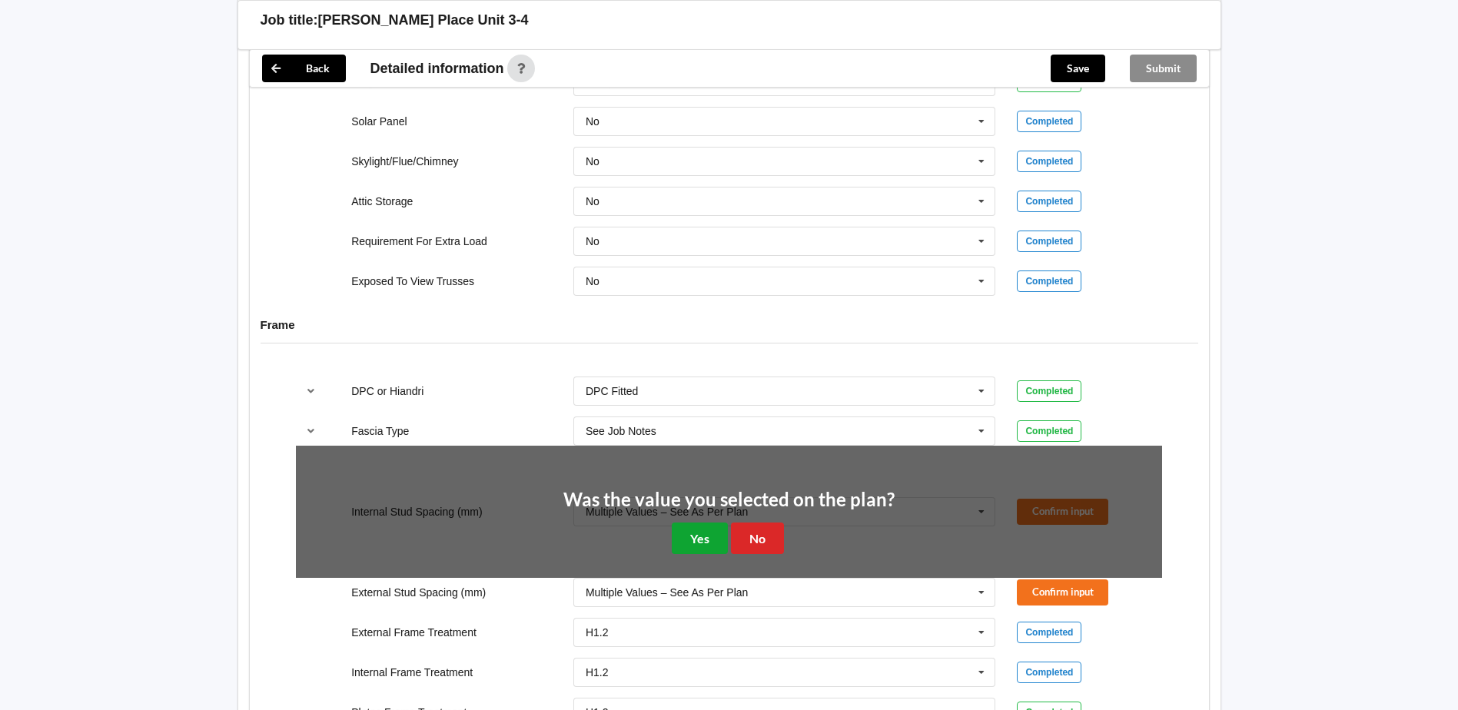
drag, startPoint x: 707, startPoint y: 547, endPoint x: 748, endPoint y: 543, distance: 41.7
click at [710, 547] on button "Yes" at bounding box center [700, 539] width 56 height 32
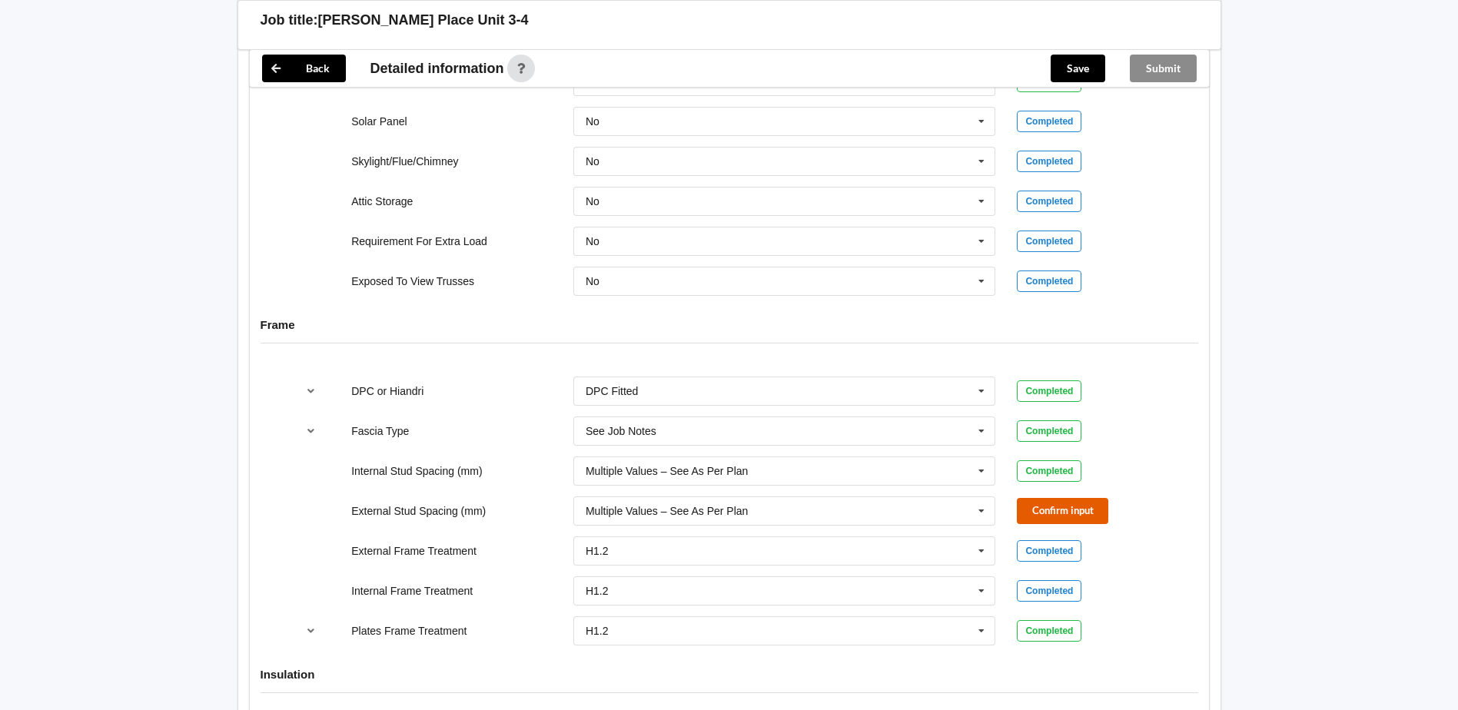
click at [1083, 502] on button "Confirm input" at bounding box center [1062, 510] width 91 height 25
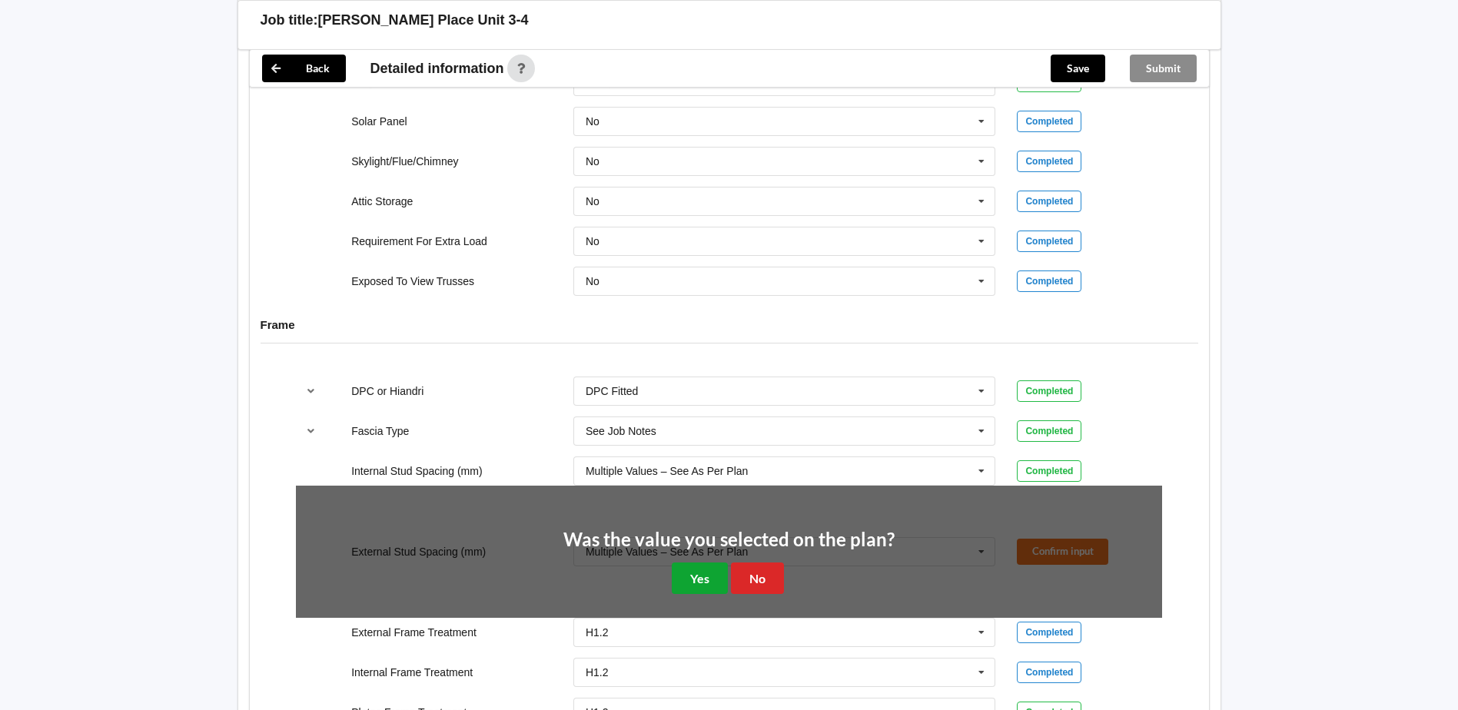
click at [679, 576] on button "Yes" at bounding box center [700, 579] width 56 height 32
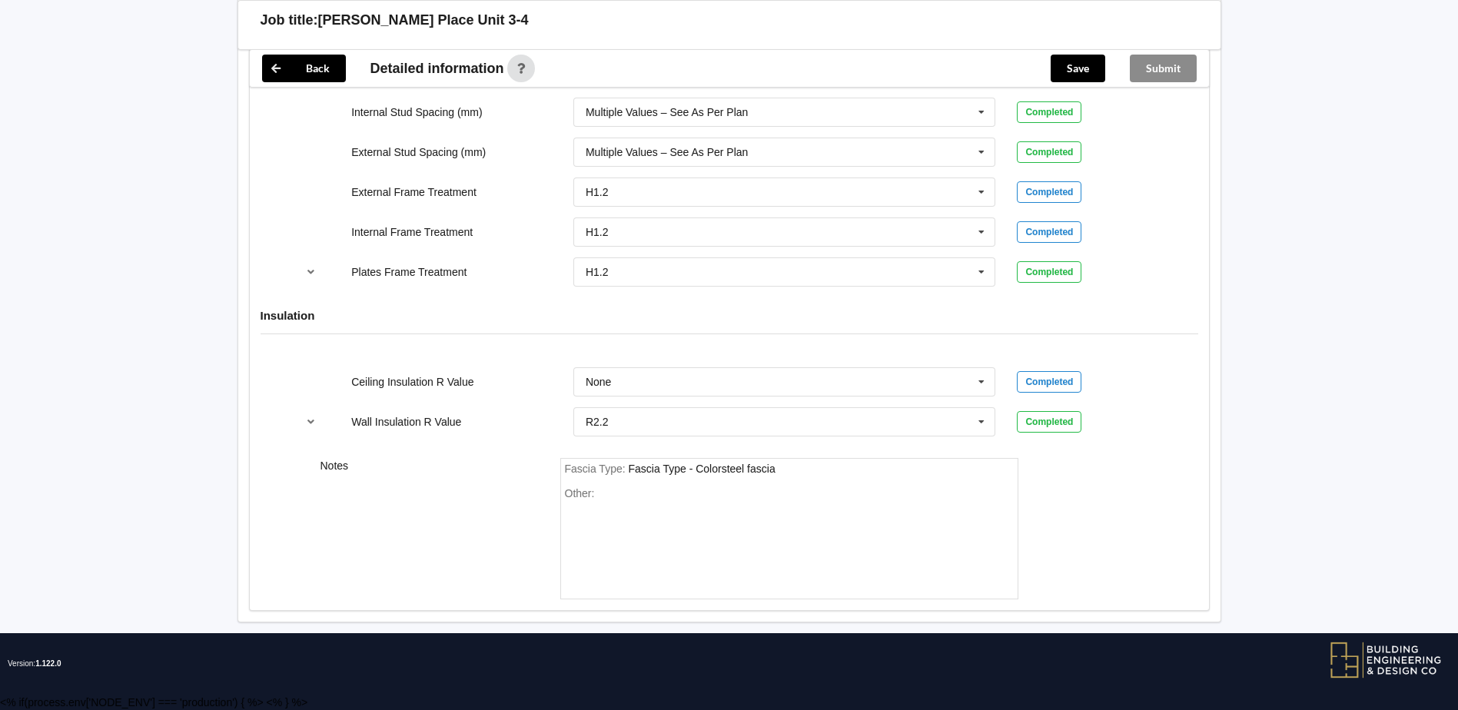
scroll to position [1368, 0]
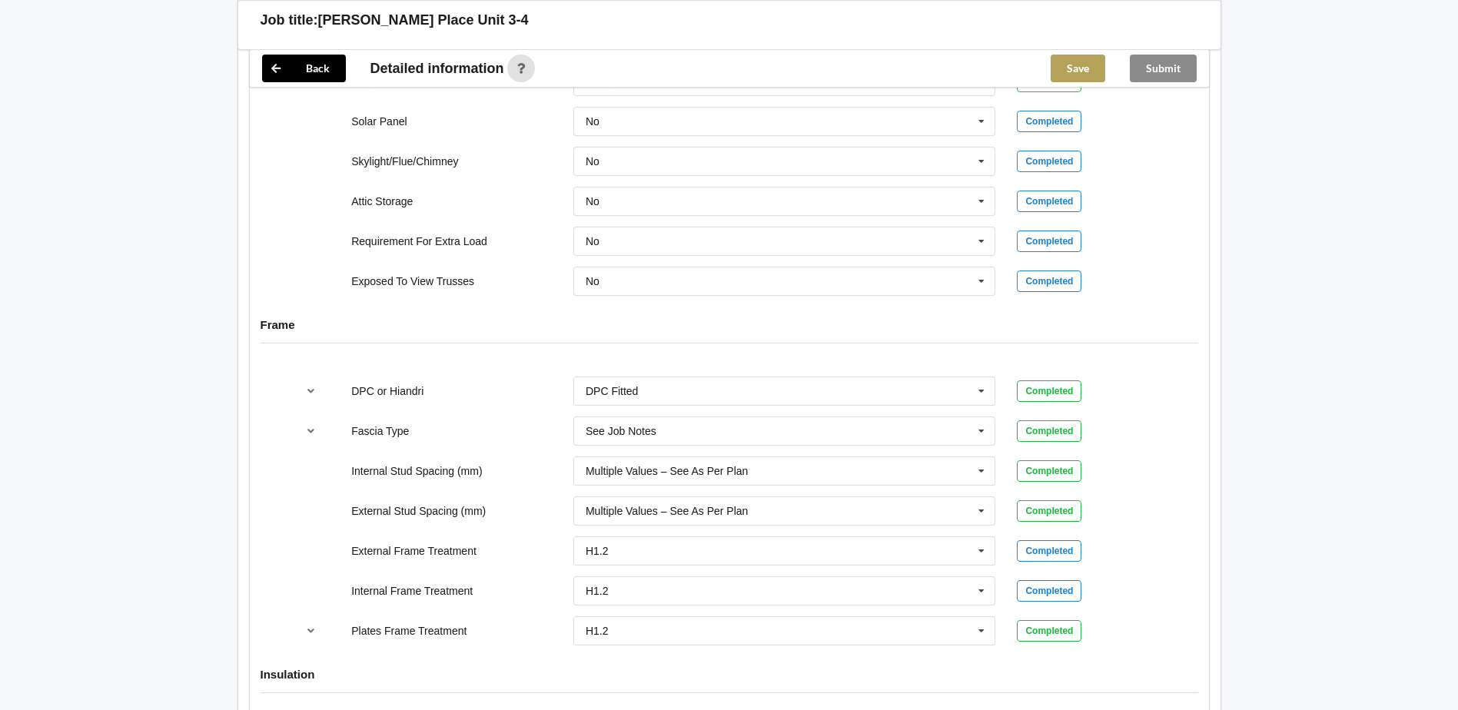
click at [1082, 64] on button "Save" at bounding box center [1078, 69] width 55 height 28
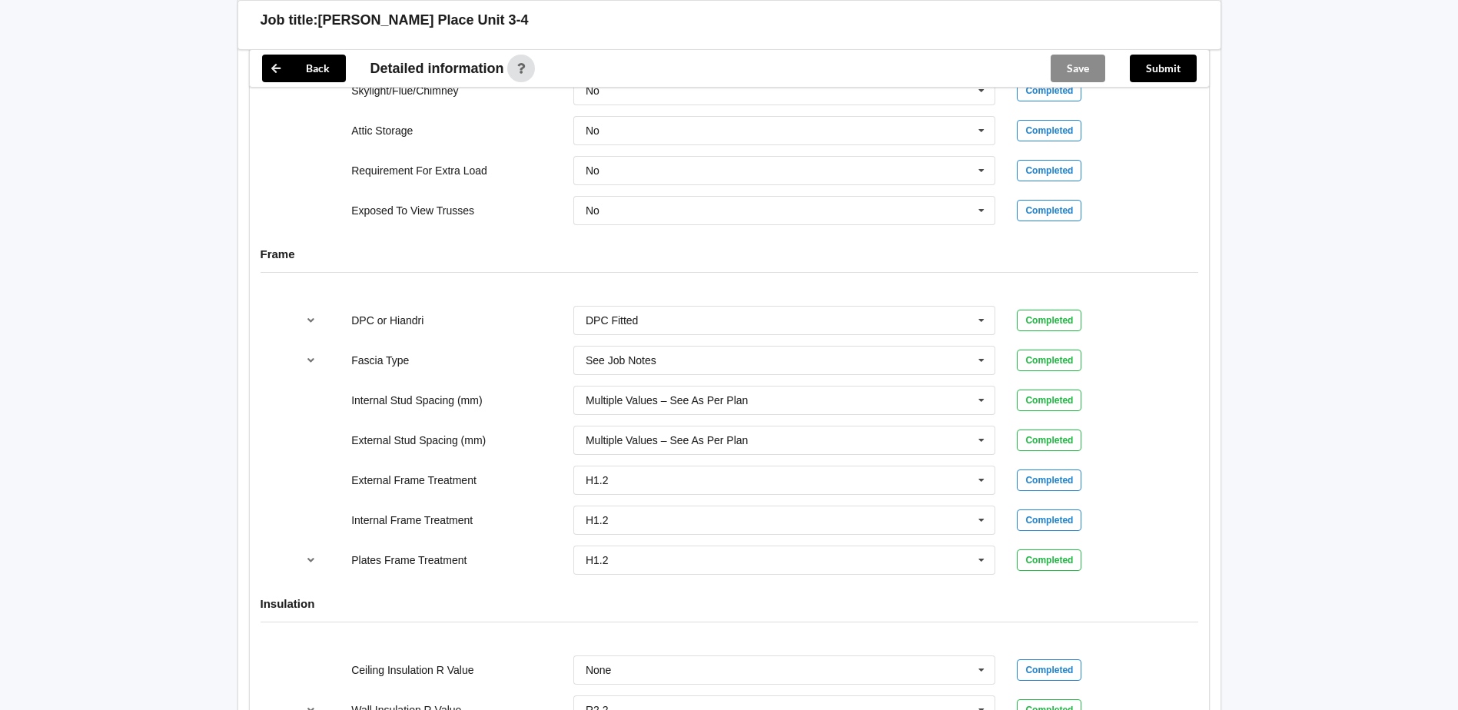
scroll to position [291, 0]
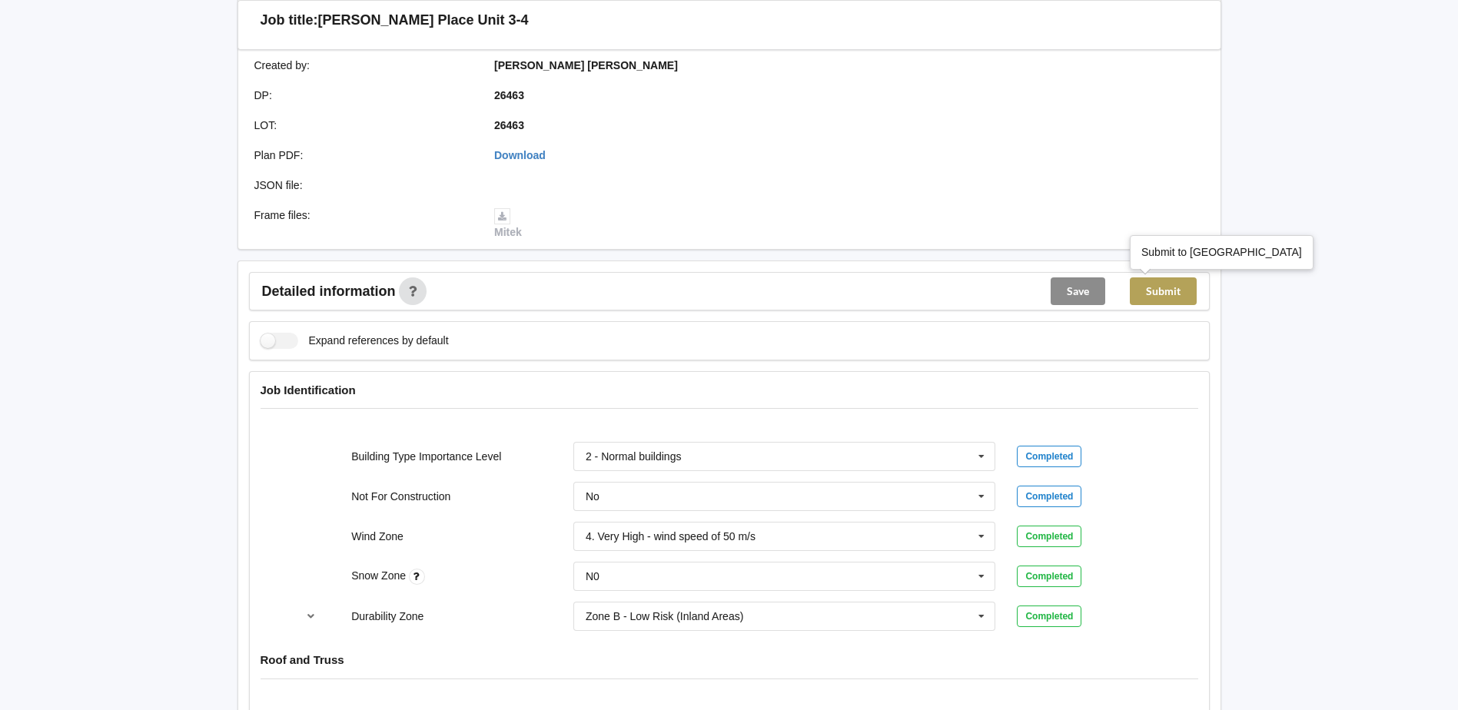
click at [1182, 284] on button "Submit" at bounding box center [1163, 292] width 67 height 28
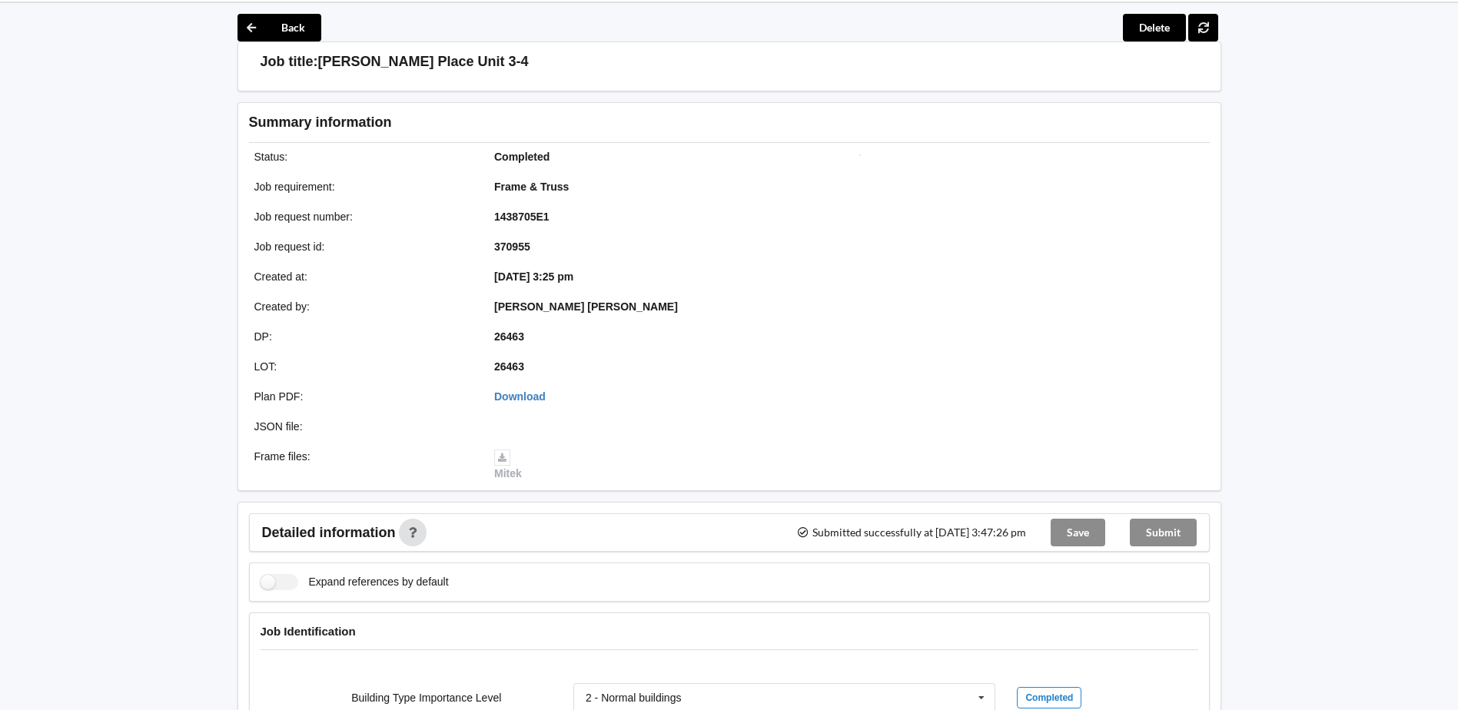
scroll to position [0, 0]
